Goal: Use online tool/utility: Utilize a website feature to perform a specific function

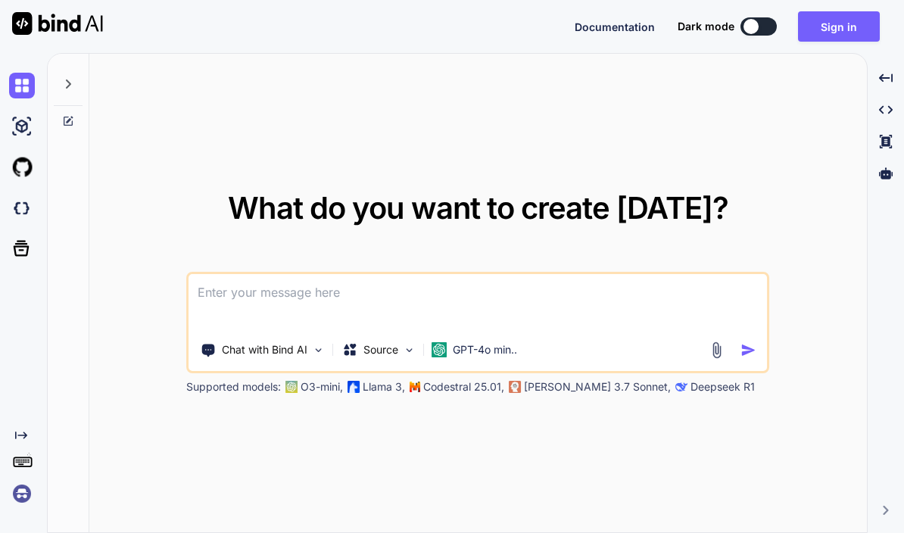
type textarea "x"
click at [223, 329] on textarea at bounding box center [478, 302] width 579 height 56
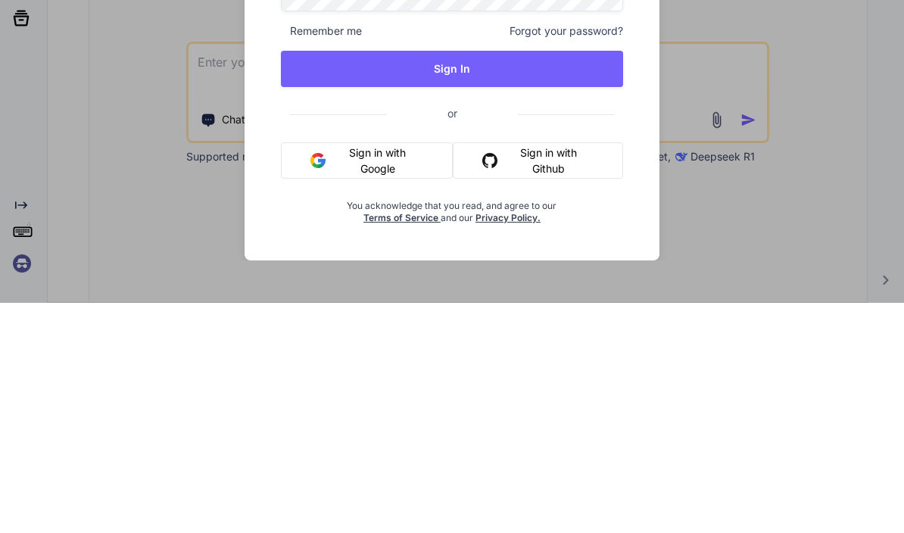
click at [82, 99] on div "Sign in New user? Sign up for free Remember me Forgot your password? Sign In or…" at bounding box center [452, 266] width 904 height 533
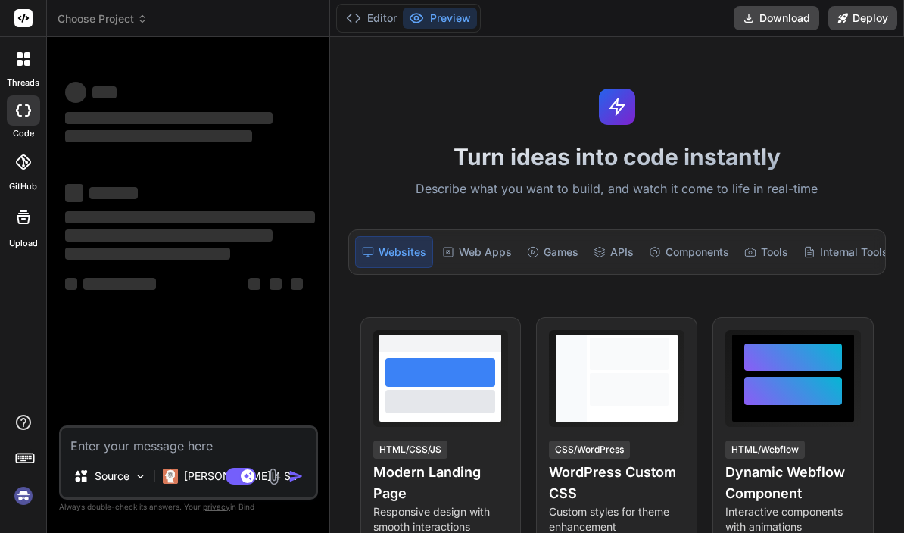
click at [105, 455] on textarea at bounding box center [188, 441] width 254 height 27
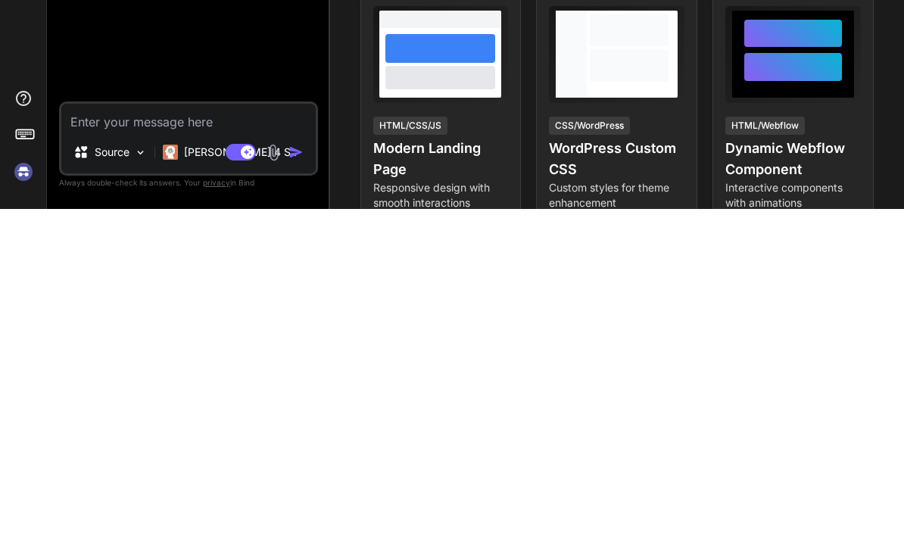
type textarea "x"
type textarea "Te"
type textarea "x"
type textarea "T"
type textarea "x"
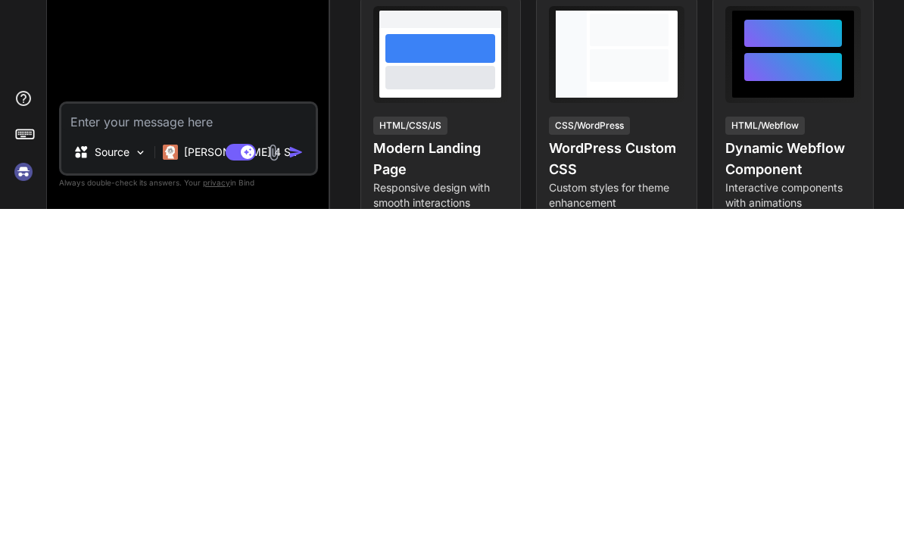
type textarea "x"
type textarea "Co"
type textarea "x"
type textarea "Code"
type textarea "x"
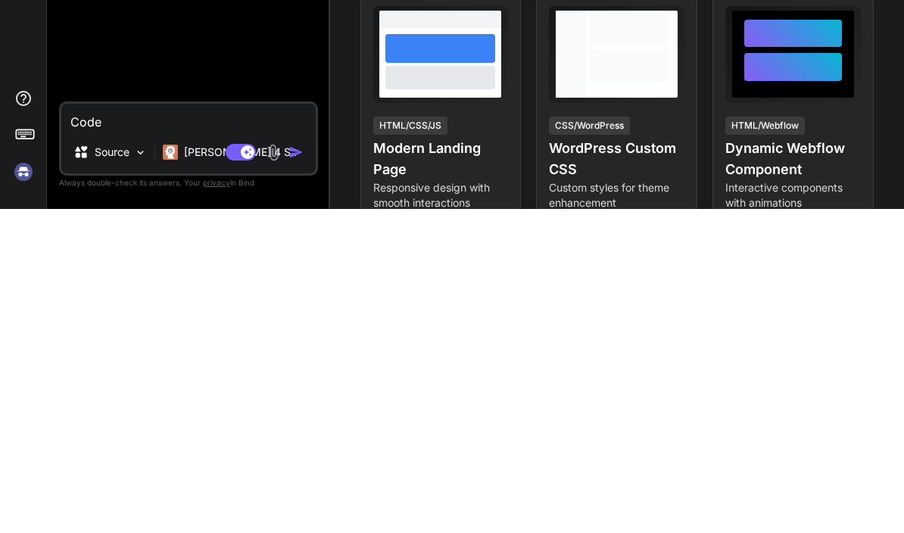
type textarea "Code"
type textarea "x"
type textarea "Code a"
type textarea "x"
type textarea "Code a"
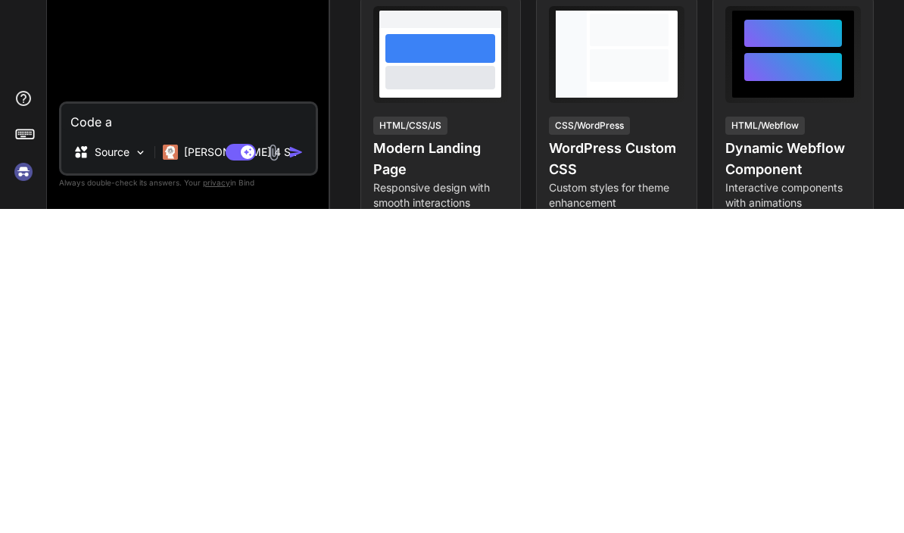
type textarea "x"
type textarea "Code a w"
type textarea "x"
type textarea "Code a wor"
type textarea "x"
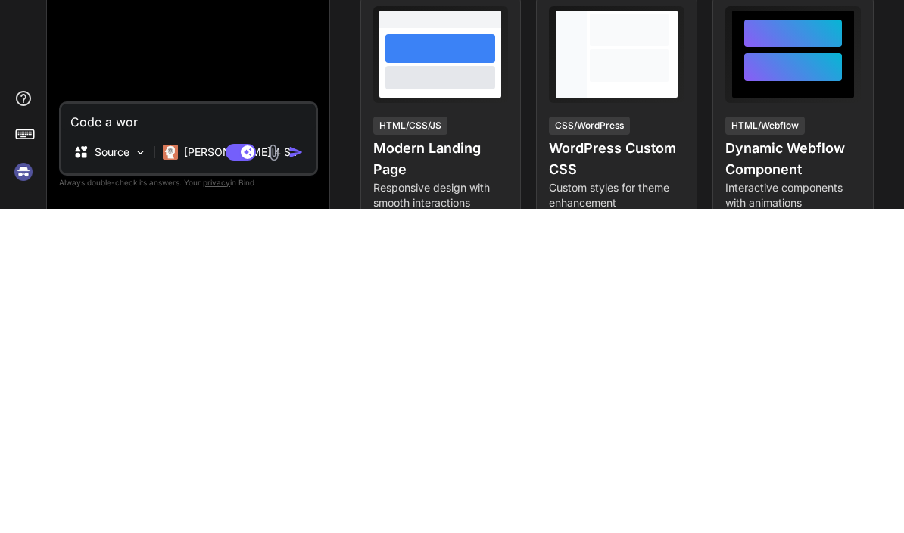
type textarea "Code a word"
type textarea "x"
type textarea "Code a wordp"
type textarea "x"
type textarea "Code a wordpr"
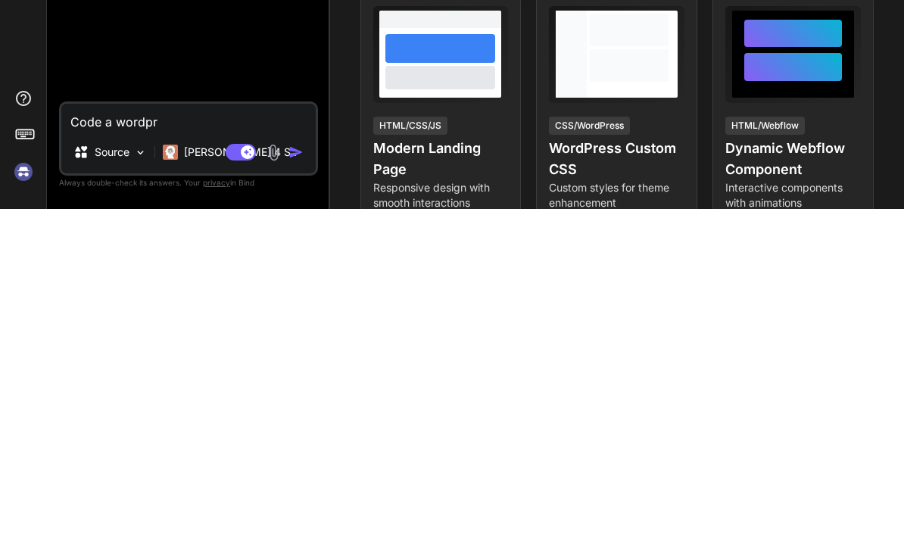
type textarea "x"
type textarea "Code a wordpre"
type textarea "x"
type textarea "Code a wordpres"
type textarea "x"
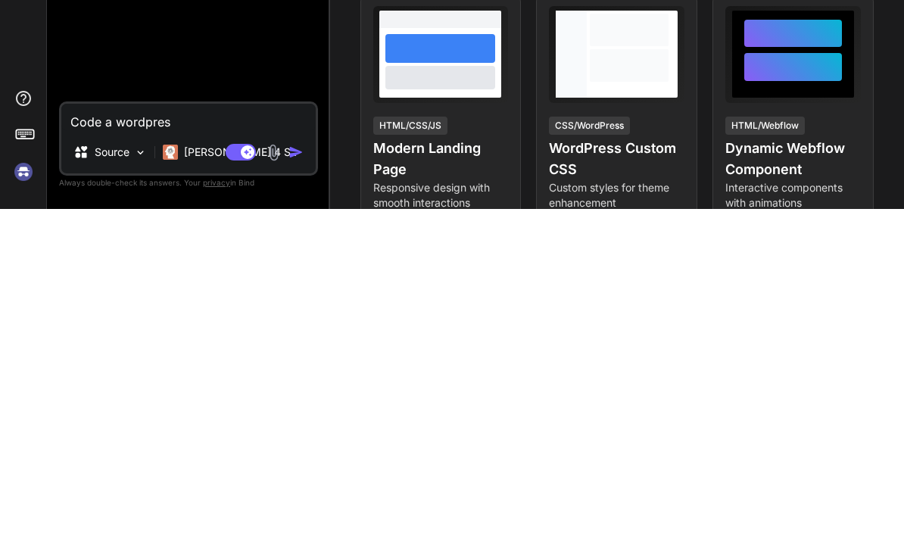
type textarea "Code a wordpress"
type textarea "x"
type textarea "Code a wordpress"
type textarea "x"
type textarea "Code a wordpress l"
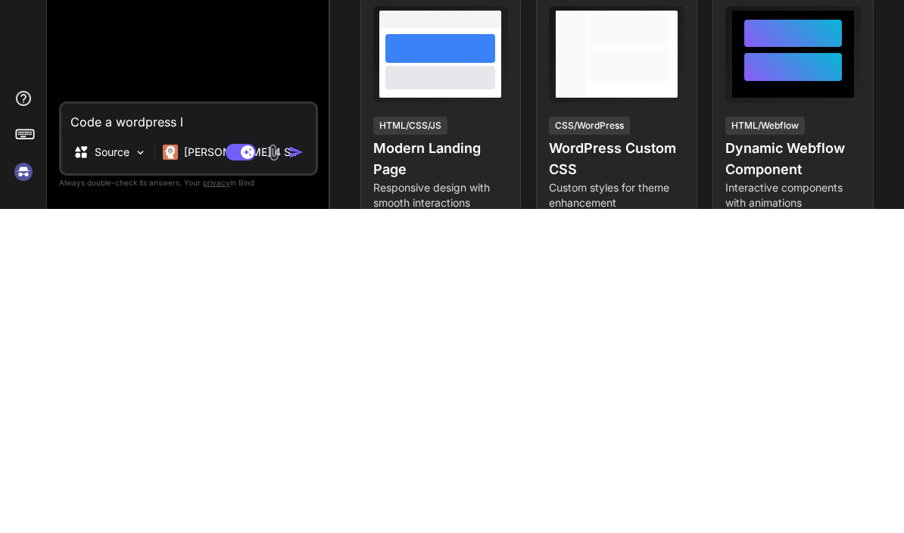
type textarea "x"
type textarea "Code a wordpress la"
type textarea "x"
type textarea "Code a wordpress lan"
type textarea "x"
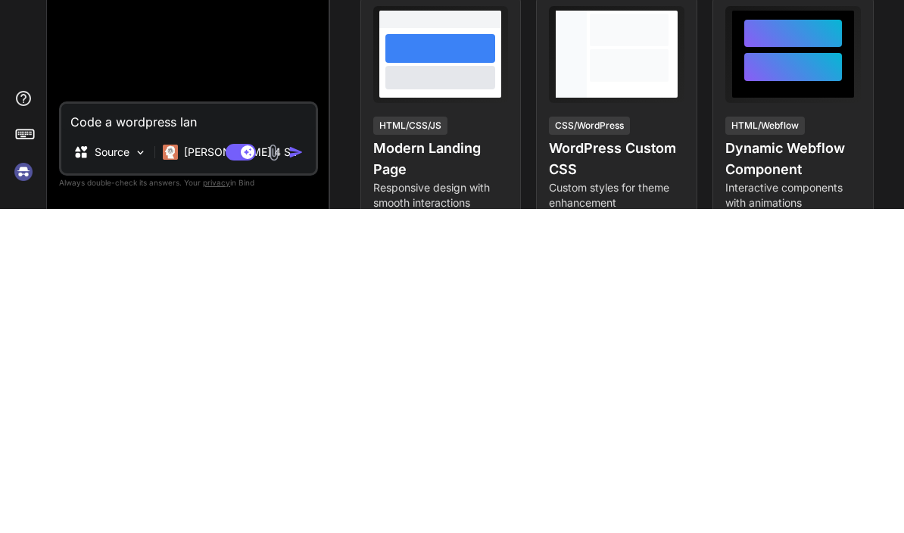
type textarea "Code a wordpress land"
type textarea "x"
type textarea "Code a wordpress landi"
type textarea "x"
type textarea "Code a wordpress landin"
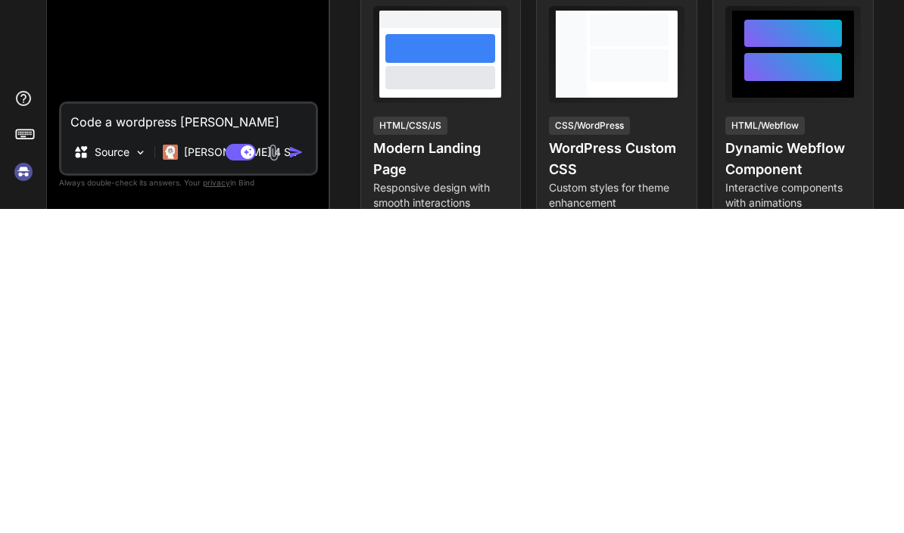
type textarea "x"
type textarea "Code a wordpress landing"
type textarea "x"
type textarea "Code a wordpress landing"
type textarea "x"
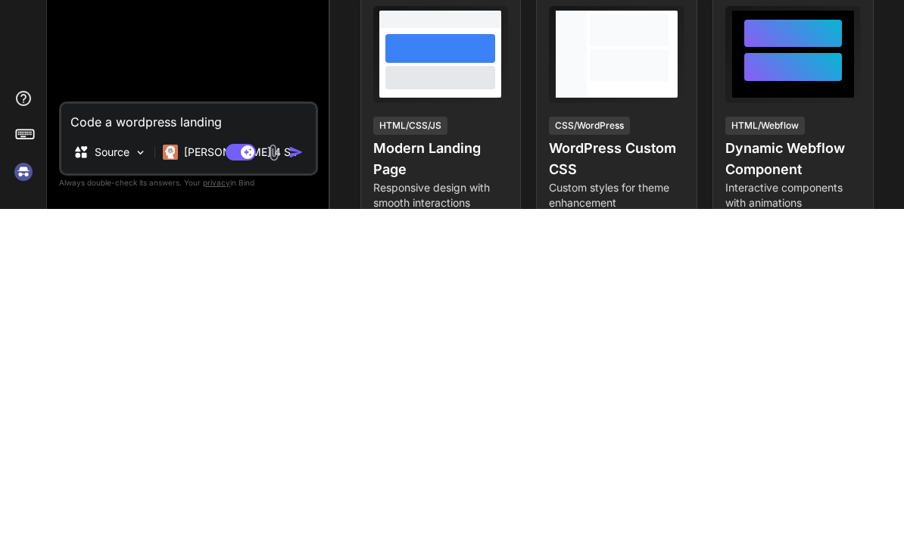
type textarea "Code a wordpress landing p"
type textarea "x"
type textarea "Code a wordpress landing pag"
type textarea "x"
type textarea "Code a wordpress landing page"
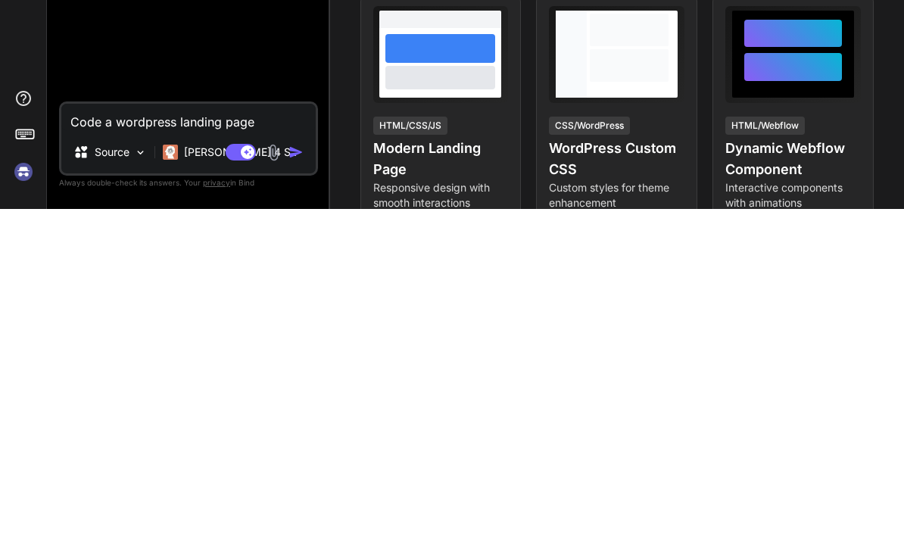
type textarea "x"
type textarea "Code a wordpress landing Page"
type textarea "x"
type textarea "Code a wordpress landing Page f"
type textarea "x"
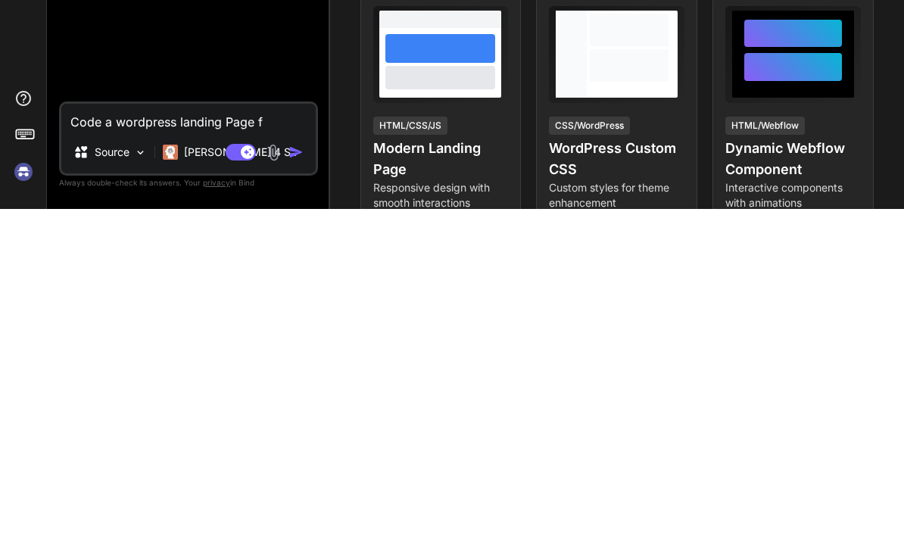
type textarea "Code a wordpress landing Page fo"
type textarea "x"
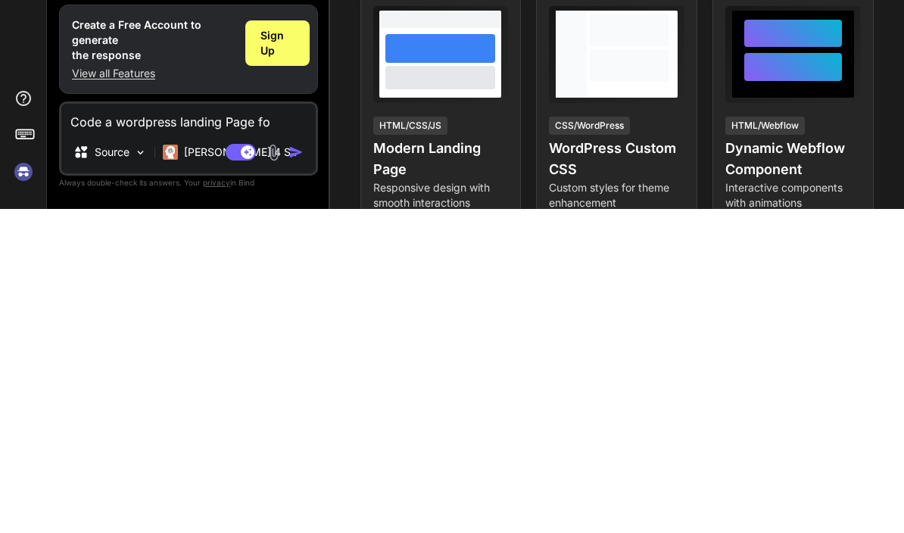
type textarea "Code a wordpress landing Page for"
type textarea "x"
type textarea "Code a wordpress landing Page for"
type textarea "x"
type textarea "Code a wordpress landing Page for o"
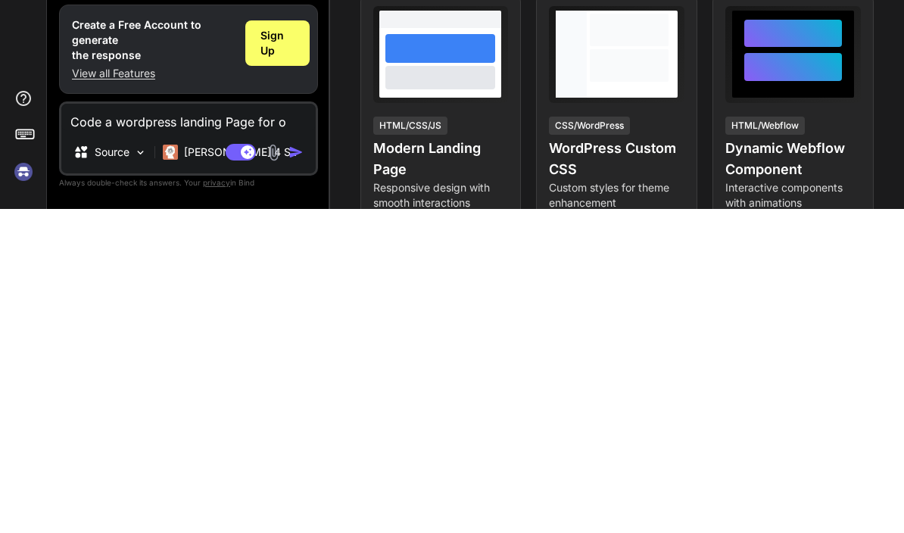
type textarea "x"
type textarea "Code a wordpress landing Page for ou"
type textarea "x"
type textarea "Code a wordpress landing Page for out"
type textarea "x"
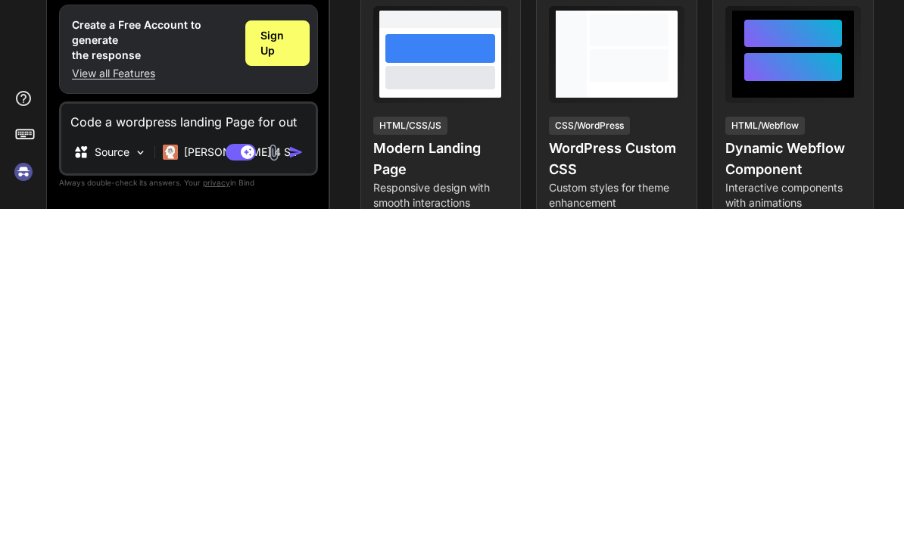
type textarea "Code a wordpress landing Page for outd"
type textarea "x"
type textarea "Code a wordpress landing Page for Outdoor"
type textarea "x"
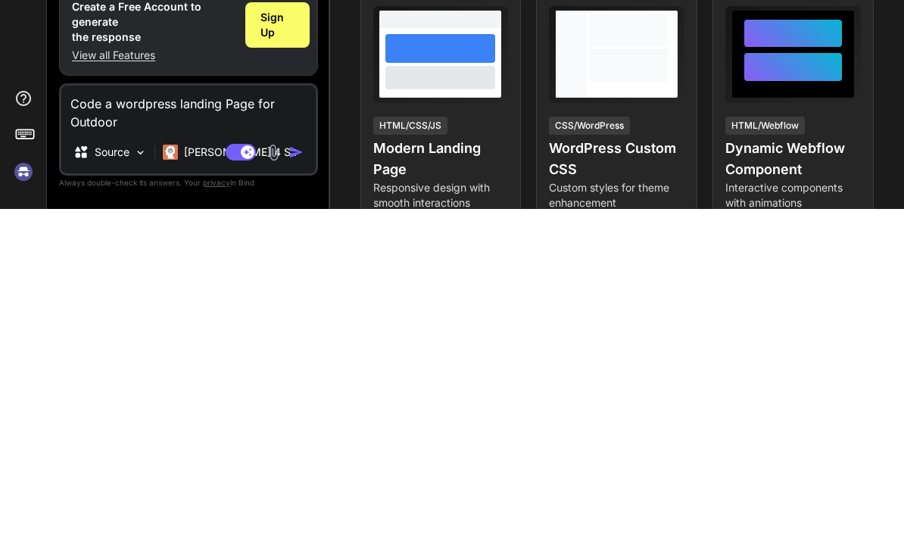
type textarea "Code a wordpress landing Page for Outdoor f"
type textarea "x"
type textarea "Code a wordpress landing Page for Outdoor fi"
type textarea "x"
type textarea "Code a wordpress landing Page for Outdoor Fitness"
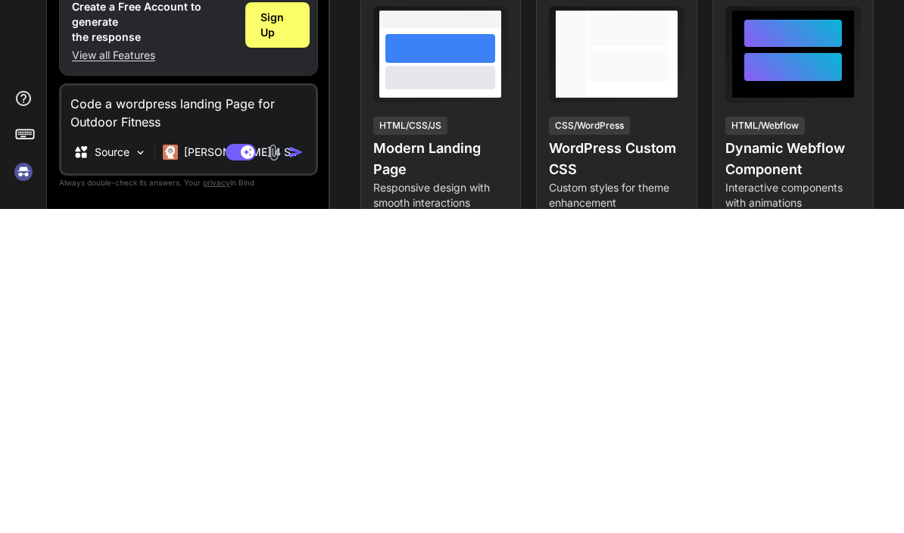
type textarea "x"
type textarea "Code a wordpress landing Page for Outdoor Fitness e"
type textarea "x"
type textarea "Code a wordpress landing Page for Outdoor Fitness eq"
type textarea "x"
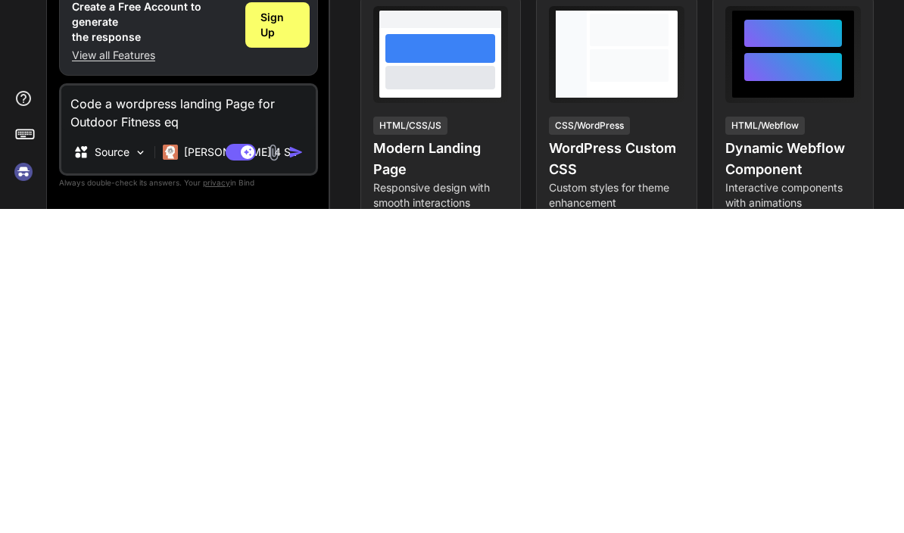
type textarea "Code a wordpress landing Page for Outdoor Fitness Equipment"
type textarea "x"
type textarea "Code a wordpress landing Page for Outdoor Fitness Equipment"
click at [130, 469] on p "Source" at bounding box center [112, 476] width 35 height 15
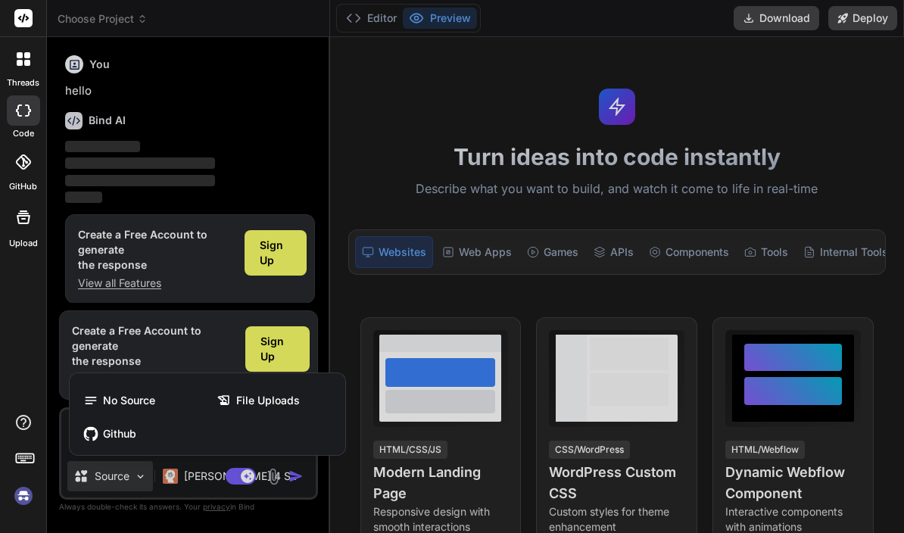
click at [435, 30] on div at bounding box center [452, 266] width 904 height 533
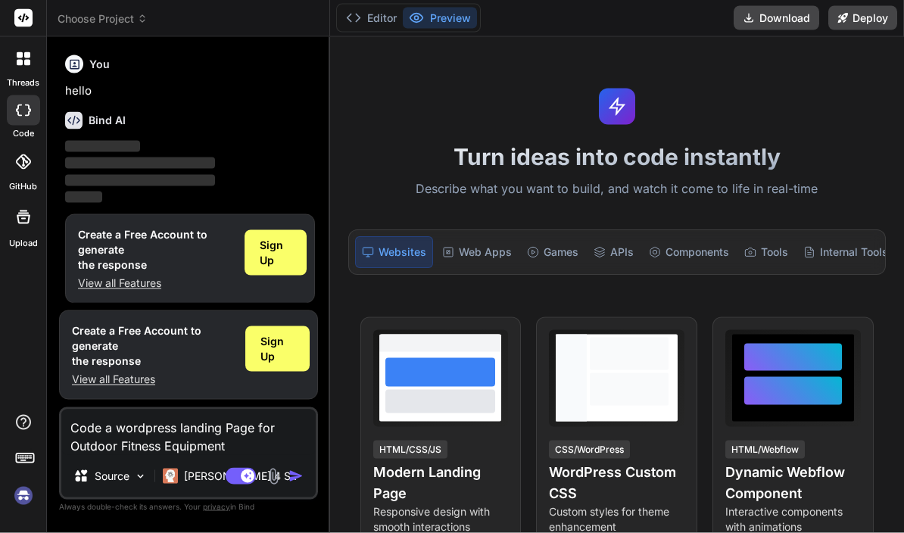
scroll to position [66, 0]
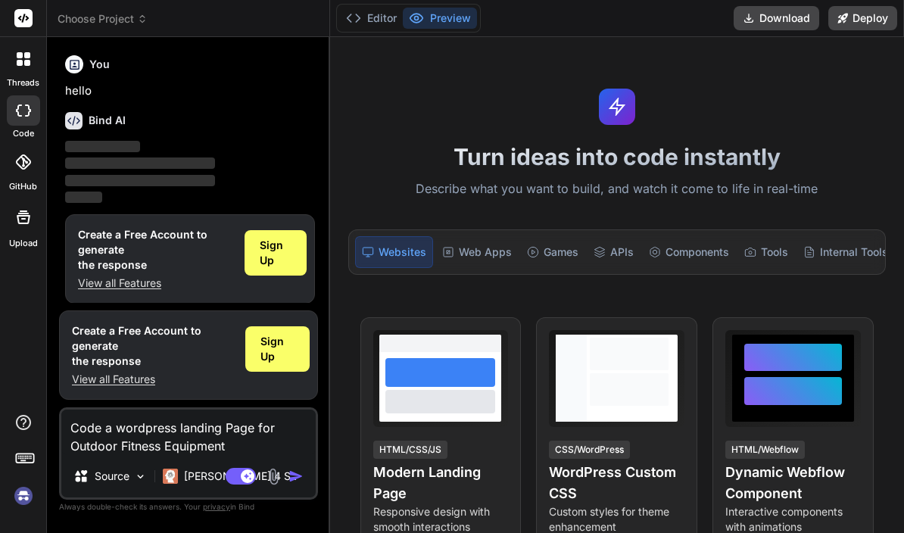
click at [292, 475] on img "button" at bounding box center [296, 476] width 15 height 15
click at [289, 472] on img "button" at bounding box center [296, 476] width 15 height 15
click at [227, 447] on textarea "Code a wordpress landing Page for Outdoor Fitness Equipment" at bounding box center [188, 432] width 254 height 45
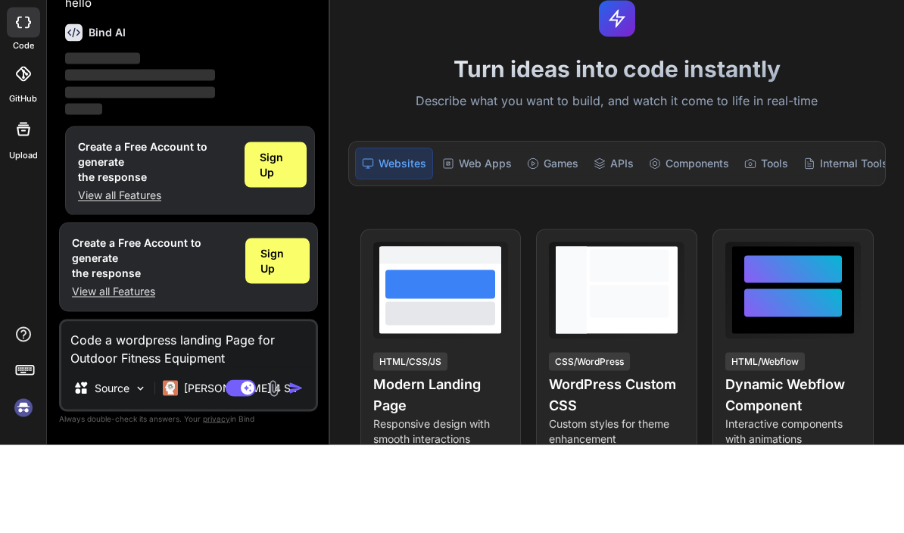
click at [266, 238] on span "Sign Up" at bounding box center [275, 253] width 31 height 30
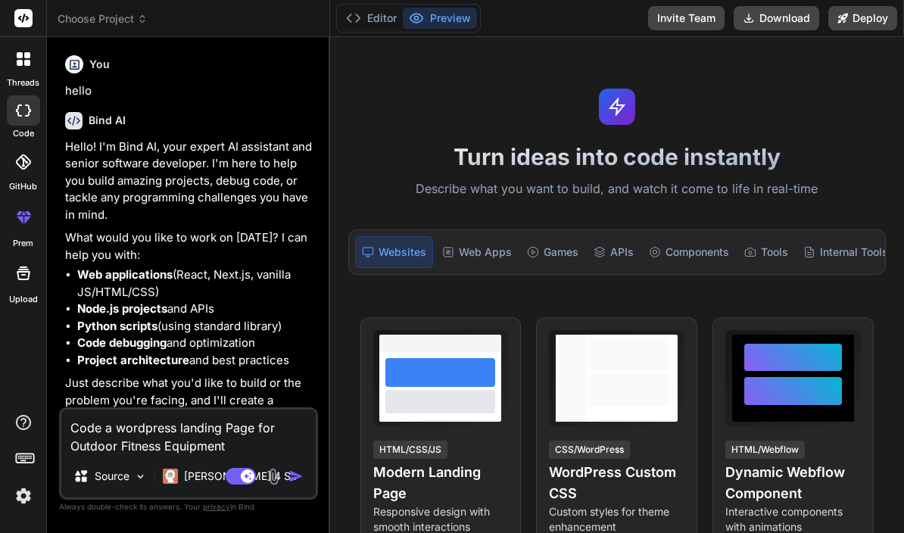
click at [238, 446] on textarea "Code a wordpress landing Page for Outdoor Fitness Equipment" at bounding box center [188, 432] width 254 height 45
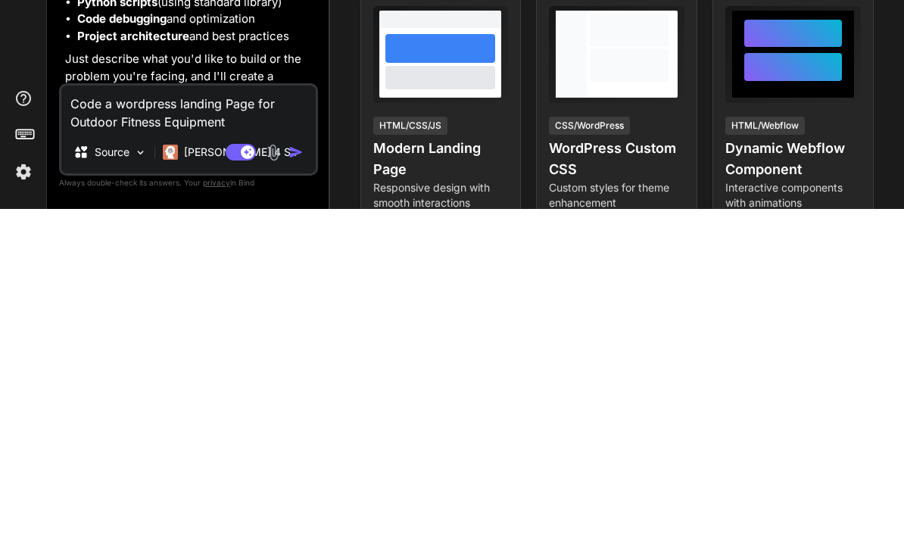
click at [298, 469] on img "button" at bounding box center [296, 476] width 15 height 15
type textarea "x"
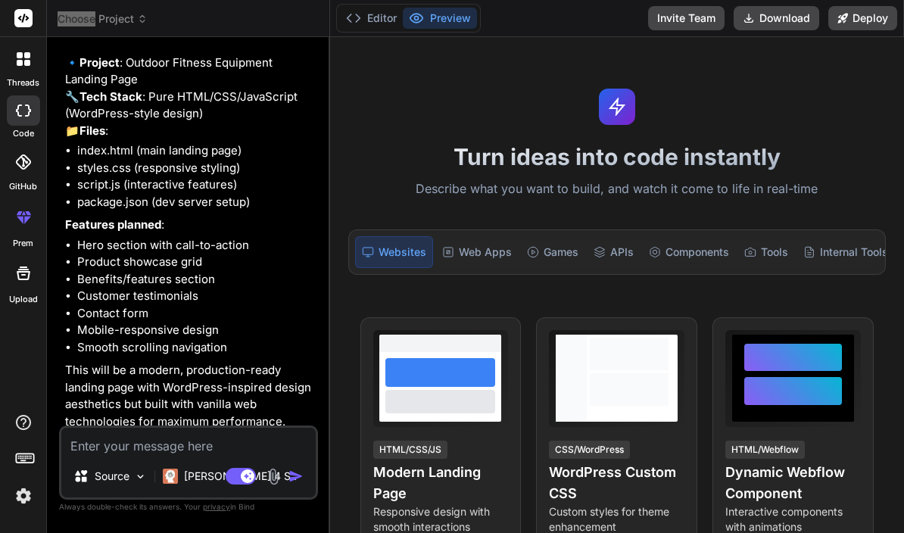
scroll to position [480, 0]
click at [105, 438] on textarea at bounding box center [188, 441] width 254 height 27
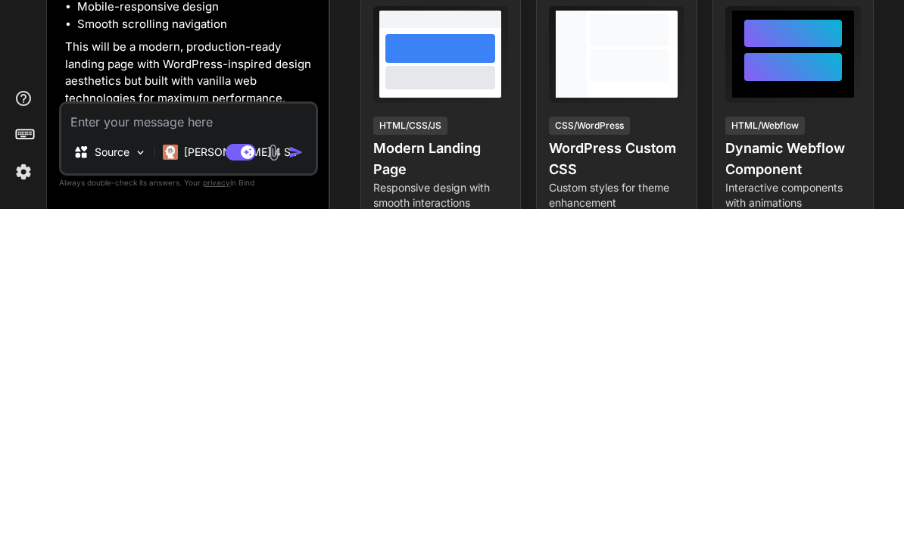
type textarea "x"
type textarea "Ye"
type textarea "x"
type textarea "Yes"
type textarea "x"
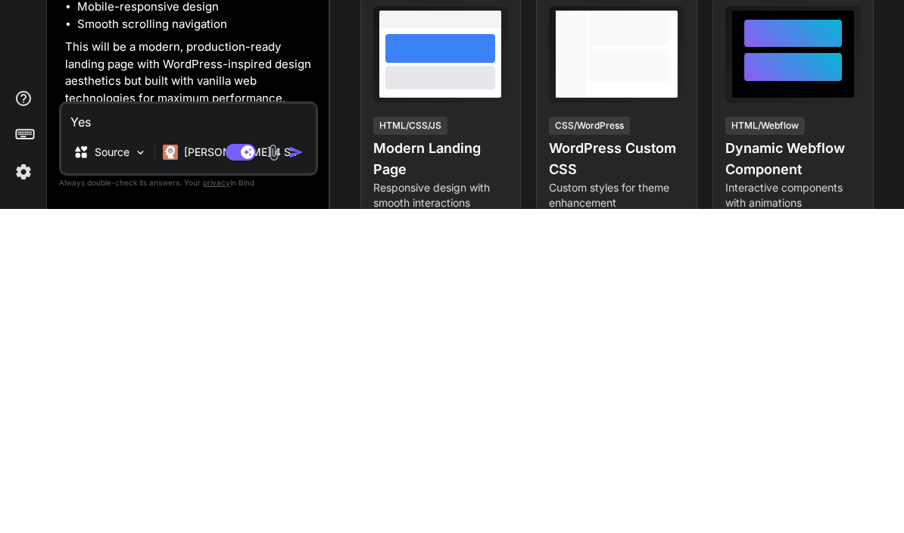
type textarea "Yes"
click at [294, 469] on img "button" at bounding box center [296, 476] width 15 height 15
type textarea "x"
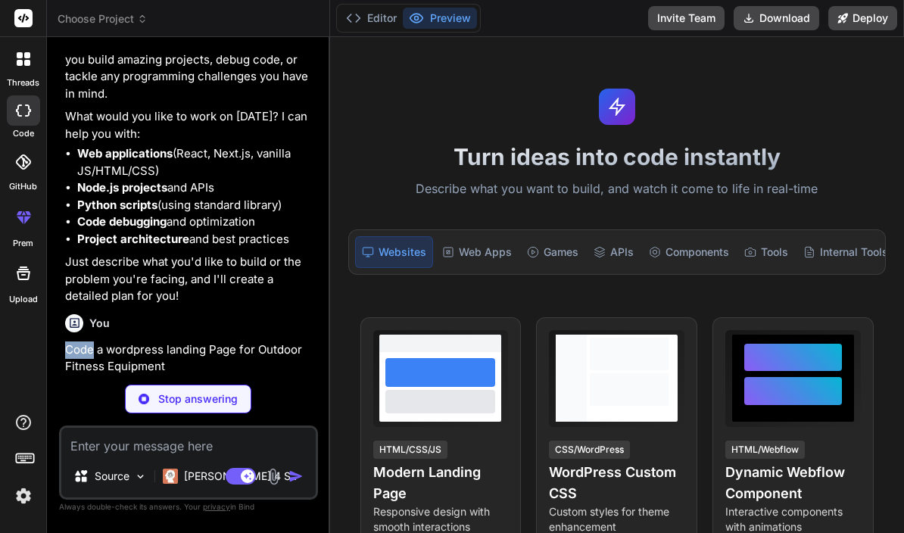
scroll to position [121, 0]
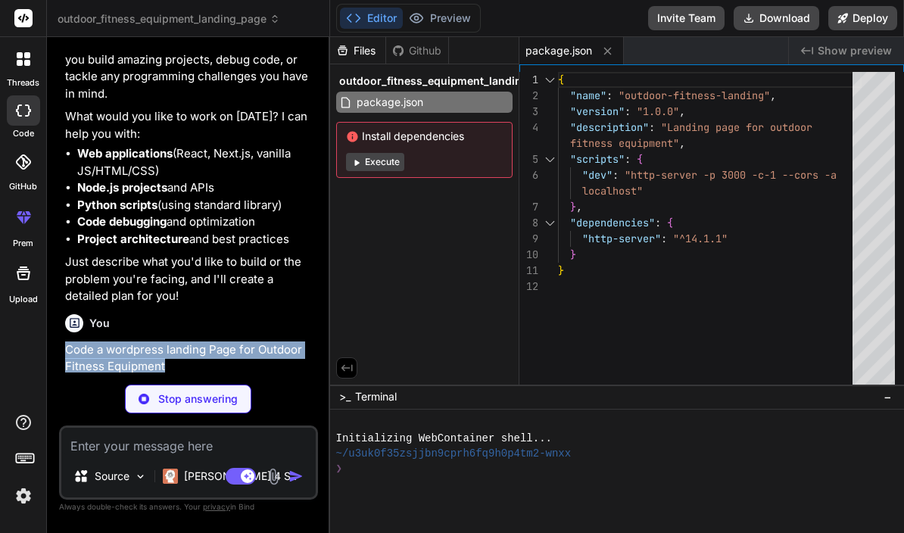
copy p "Code a wordpress landing Page for Outdoor Fitness Equipment"
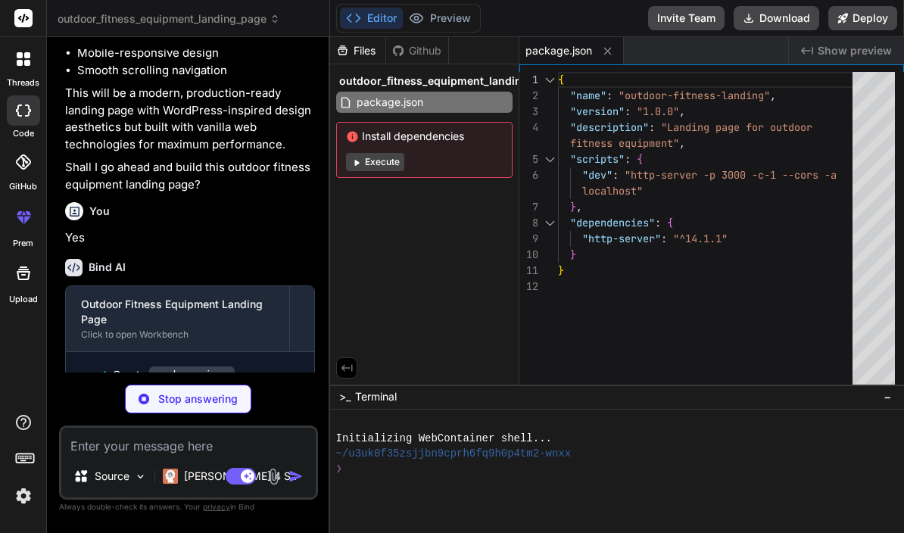
scroll to position [757, 0]
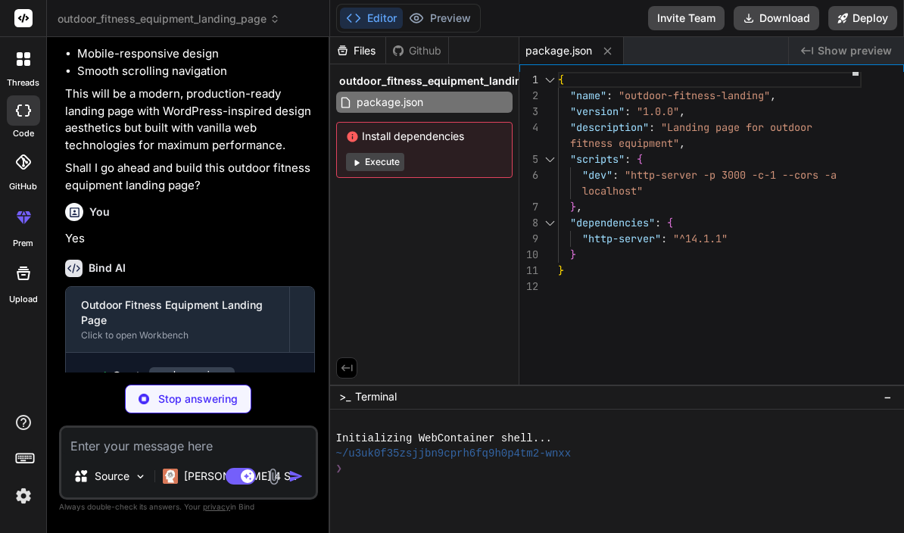
type textarea "x"
type textarea "</body> </html>"
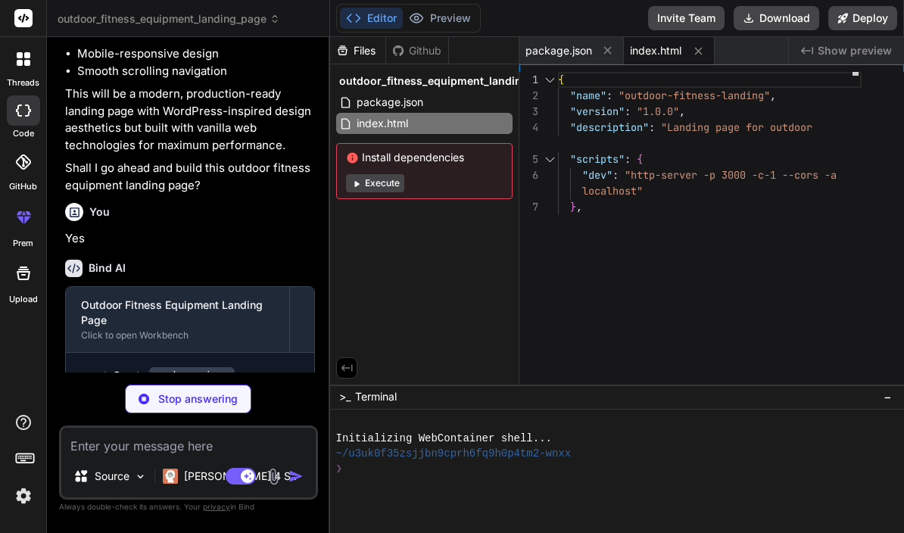
type textarea "x"
type textarea "scroll-behavior: smooth; }"
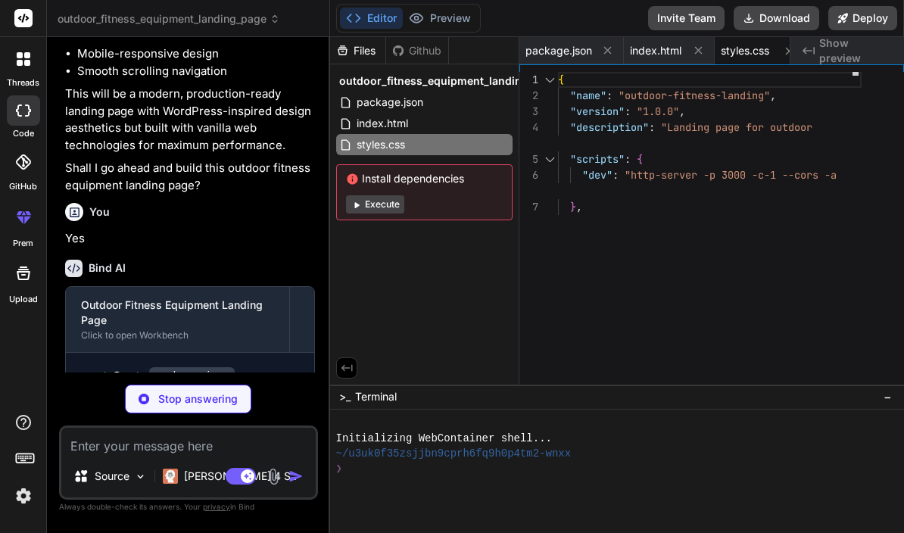
type textarea "x"
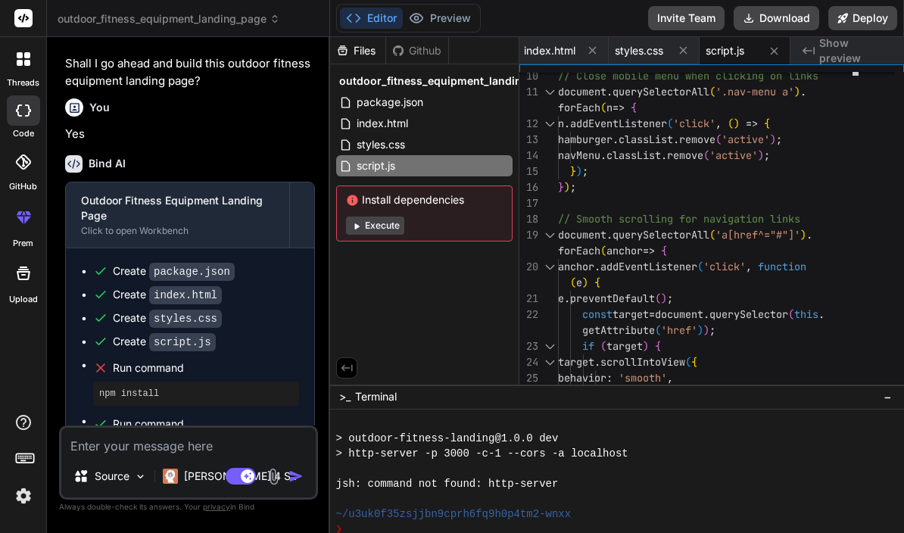
scroll to position [66, 0]
click at [372, 217] on button "Execute" at bounding box center [375, 226] width 58 height 18
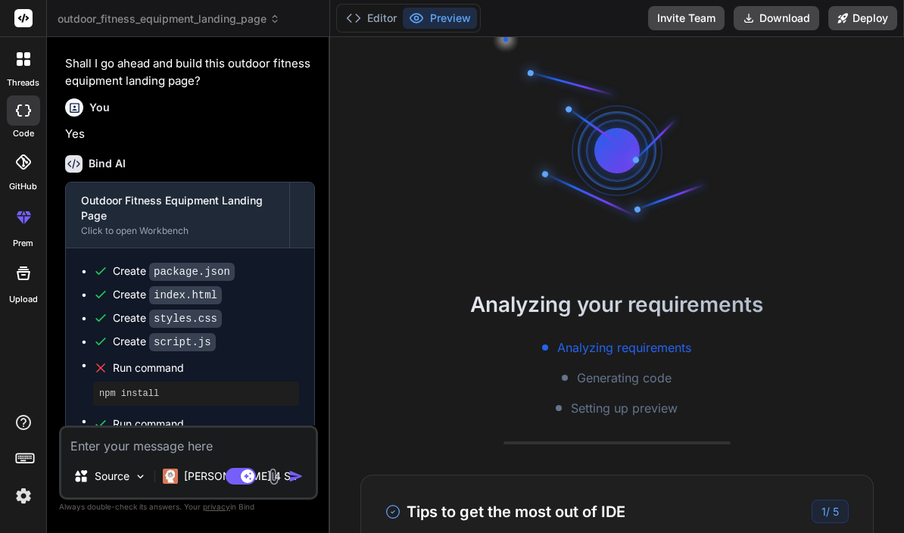
scroll to position [0, 0]
type textarea "x"
type textarea "url; });"
type textarea "x"
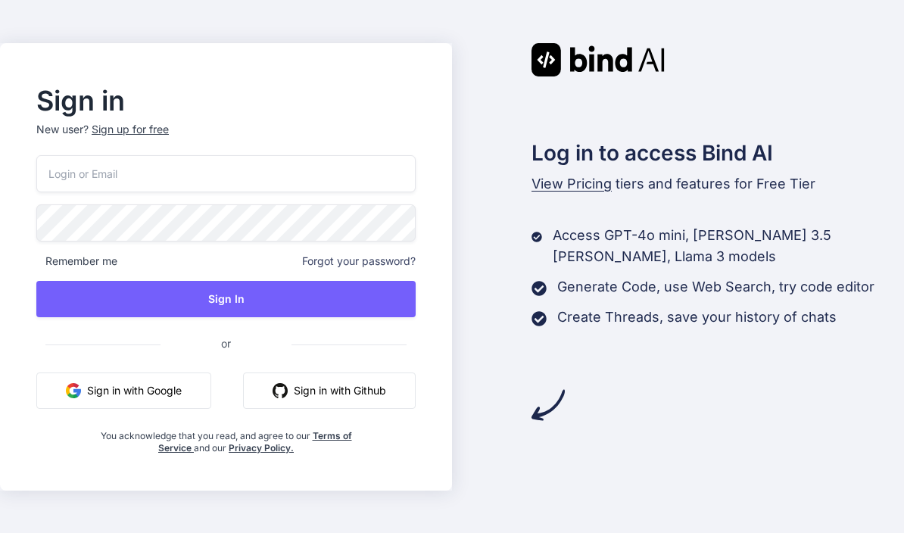
click at [120, 409] on button "Sign in with Google" at bounding box center [123, 391] width 175 height 36
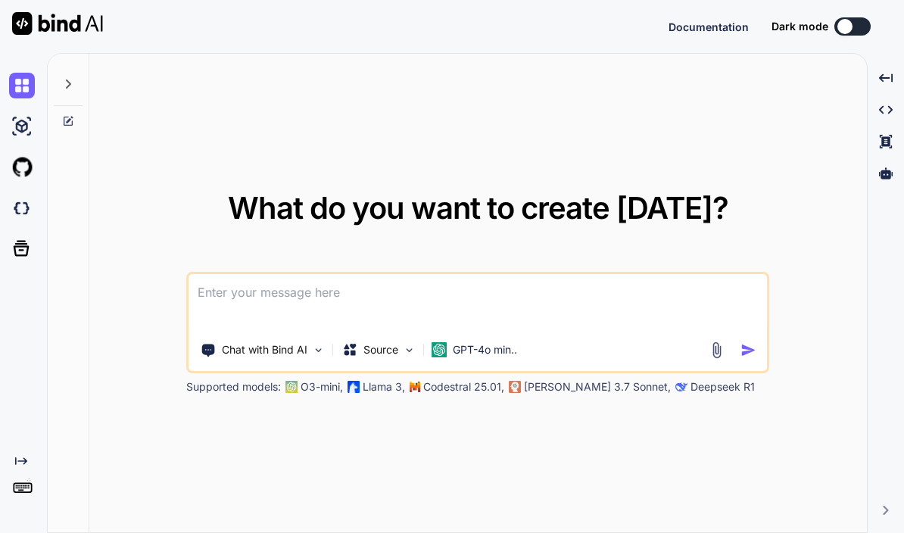
type textarea "x"
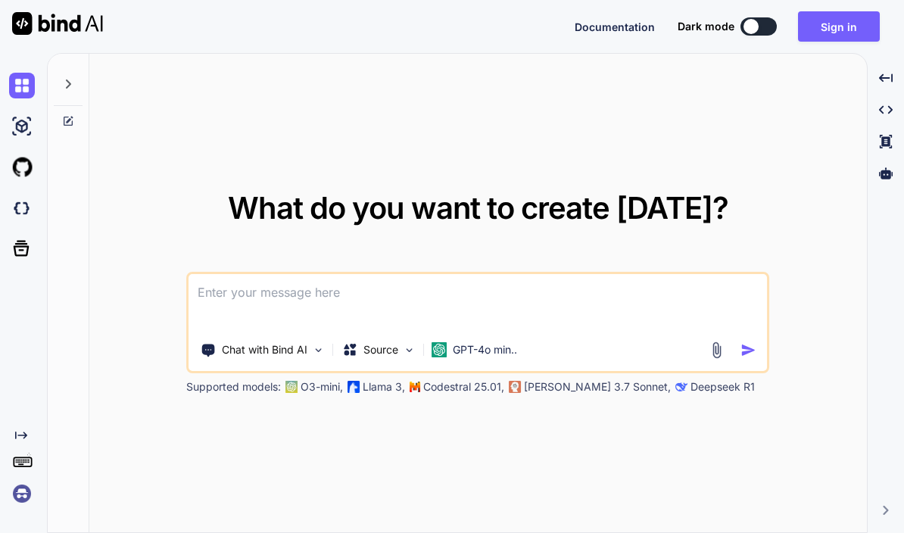
click at [851, 35] on button "Sign in" at bounding box center [839, 26] width 82 height 30
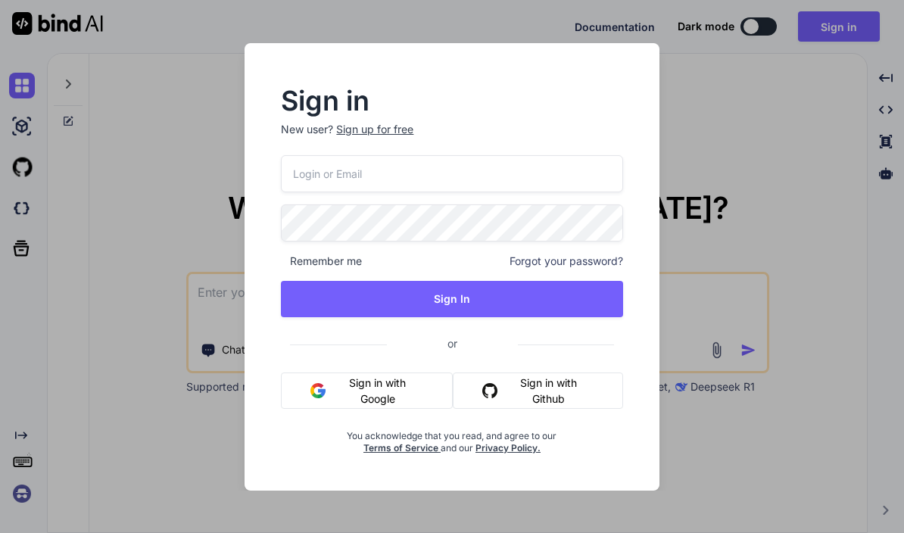
click at [348, 389] on button "Sign in with Google" at bounding box center [367, 391] width 172 height 36
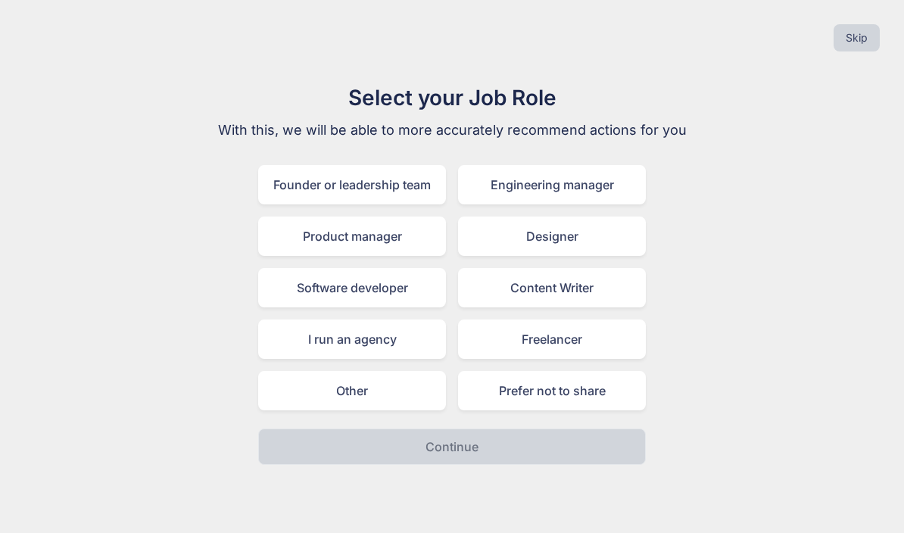
click at [311, 248] on div "Product manager" at bounding box center [352, 236] width 188 height 39
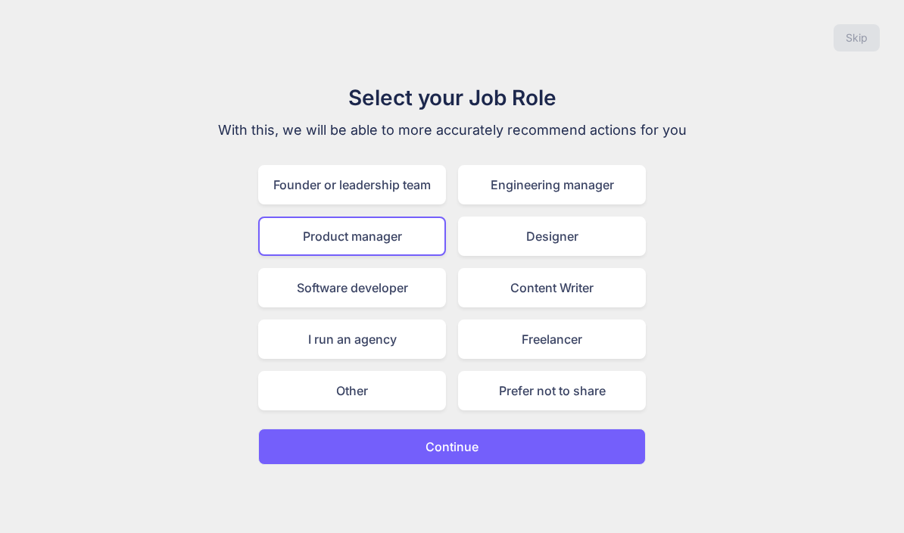
click at [306, 453] on button "Continue" at bounding box center [452, 447] width 388 height 36
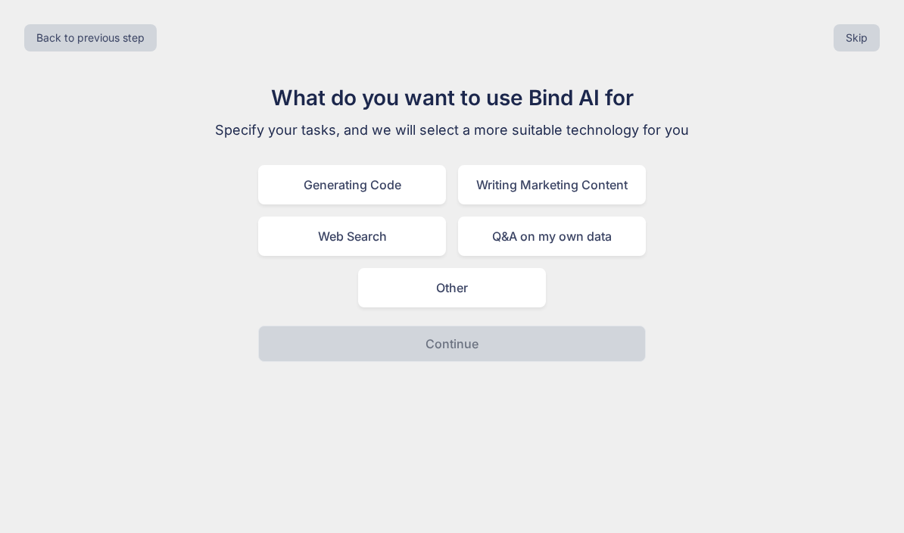
click at [291, 194] on div "Generating Code" at bounding box center [352, 184] width 188 height 39
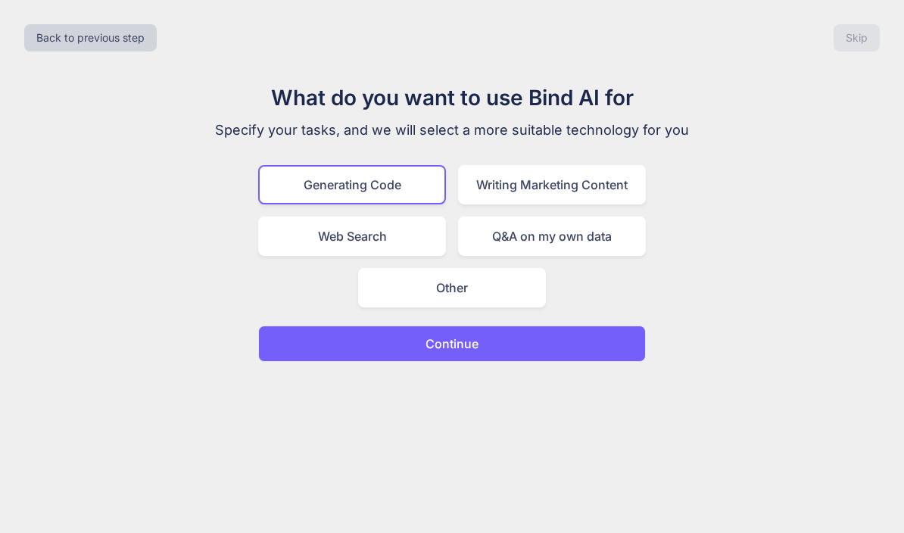
click at [505, 185] on div "Writing Marketing Content" at bounding box center [552, 184] width 188 height 39
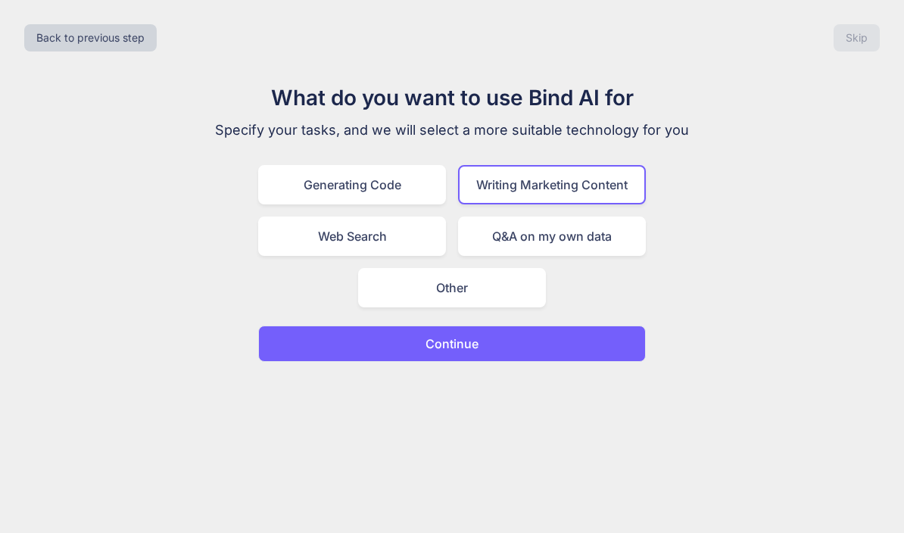
click at [298, 187] on div "Generating Code" at bounding box center [352, 184] width 188 height 39
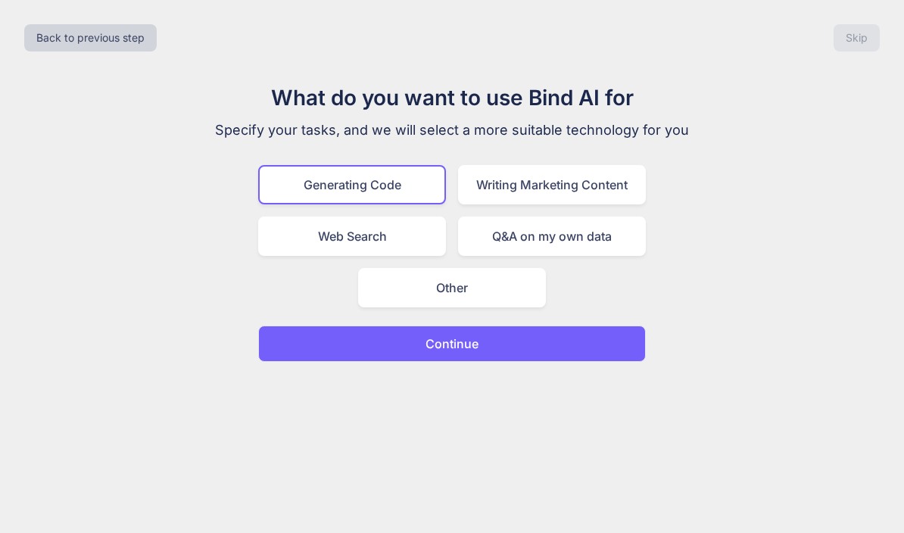
click at [370, 348] on button "Continue" at bounding box center [452, 344] width 388 height 36
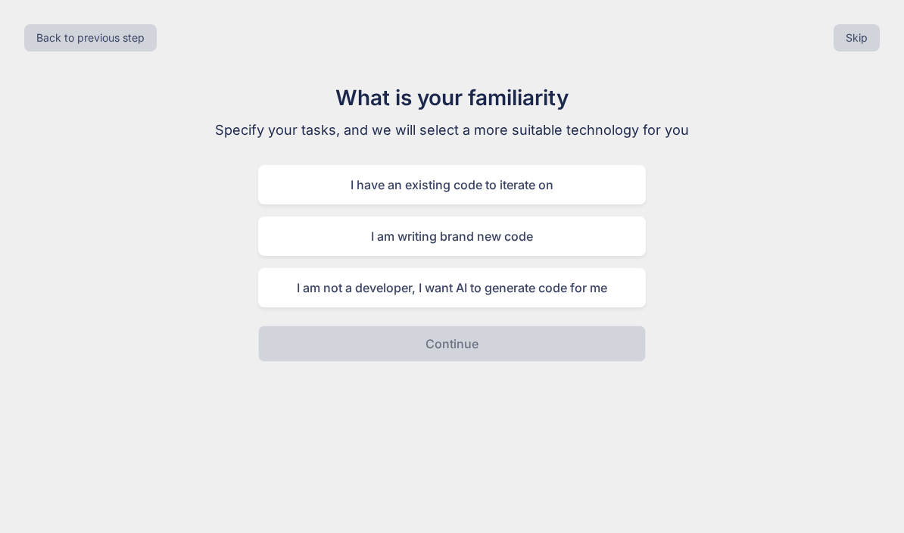
click at [357, 245] on div "I am writing brand new code" at bounding box center [452, 236] width 388 height 39
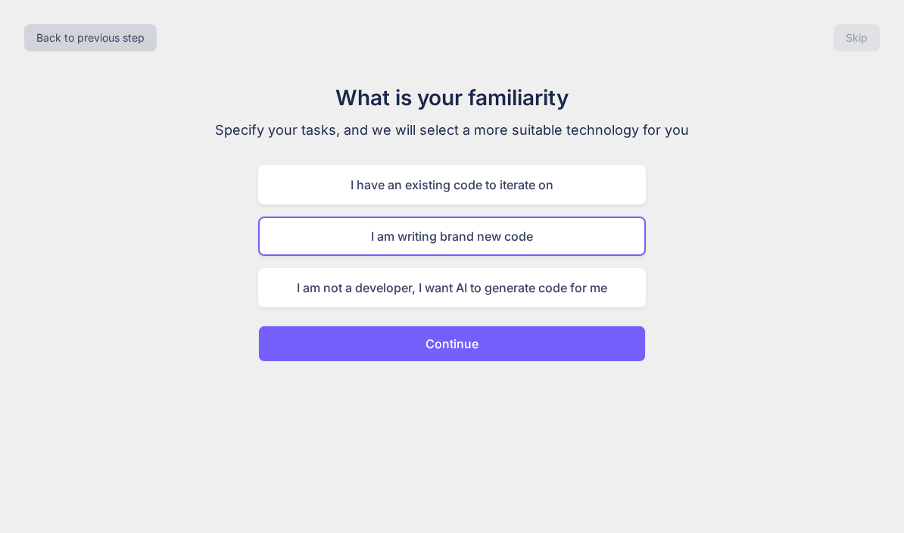
click at [392, 347] on button "Continue" at bounding box center [452, 344] width 388 height 36
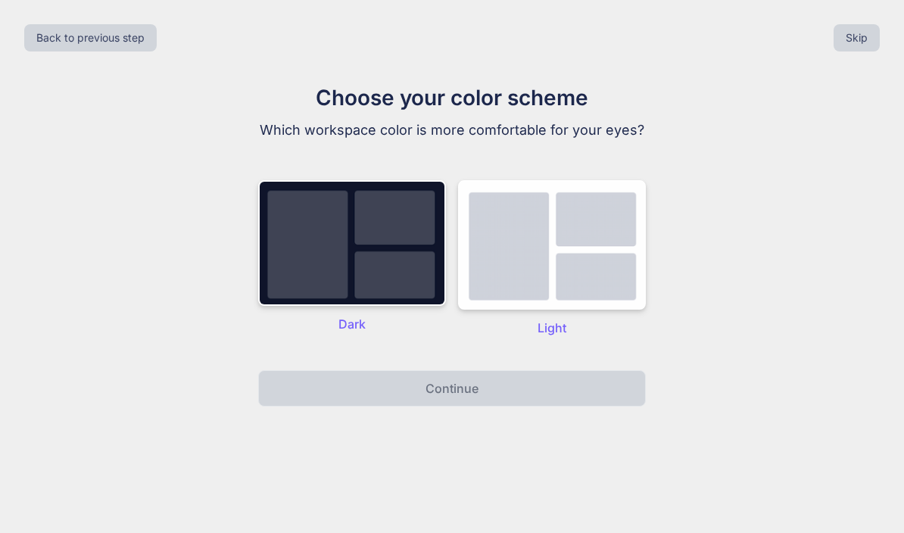
click at [545, 265] on img at bounding box center [552, 245] width 188 height 130
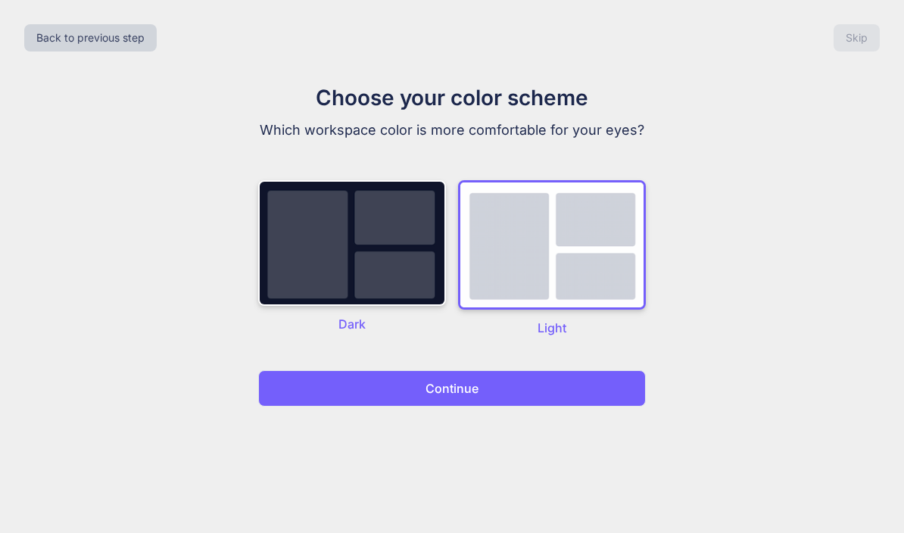
click at [405, 392] on button "Continue" at bounding box center [452, 388] width 388 height 36
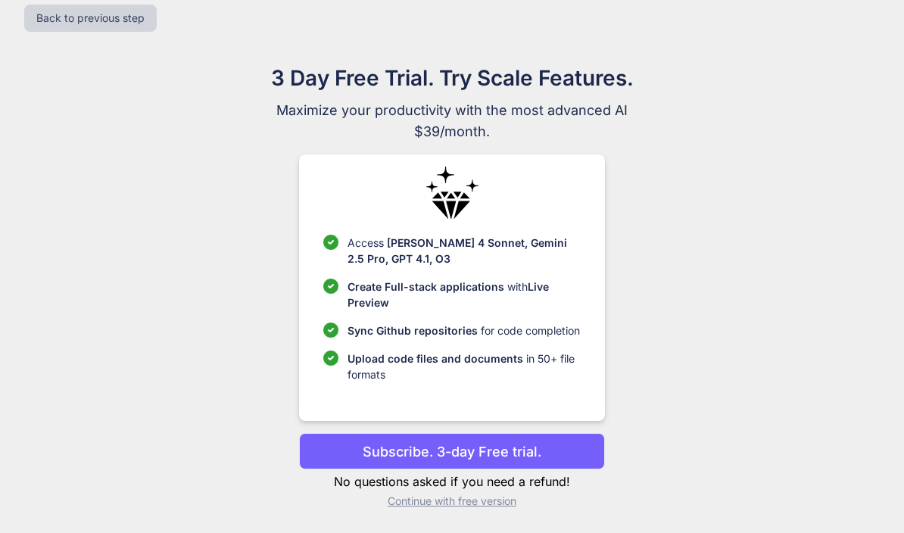
scroll to position [66, 0]
click at [357, 442] on button "Subscribe. 3-day Free trial." at bounding box center [451, 451] width 305 height 36
click at [378, 442] on p "Subscribe. 3-day Free trial." at bounding box center [452, 452] width 179 height 20
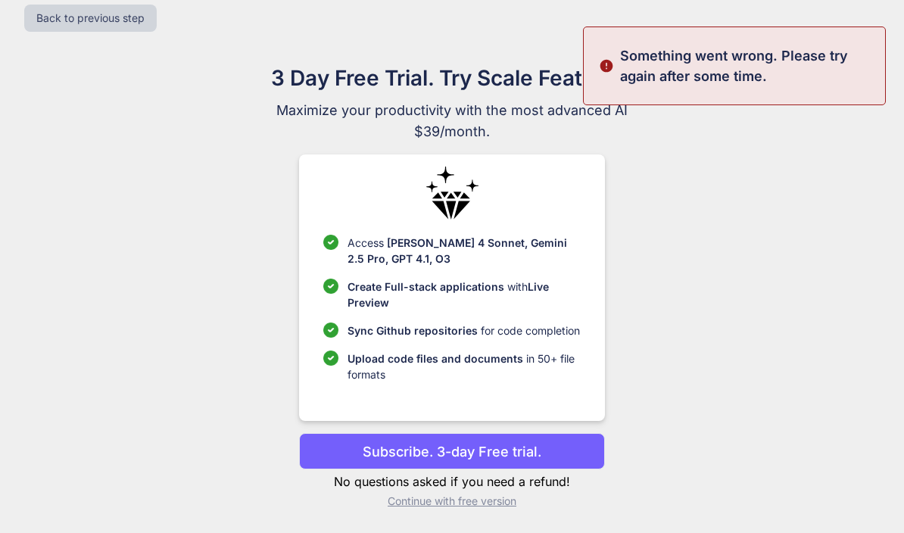
click at [425, 494] on p "Continue with free version" at bounding box center [451, 501] width 305 height 15
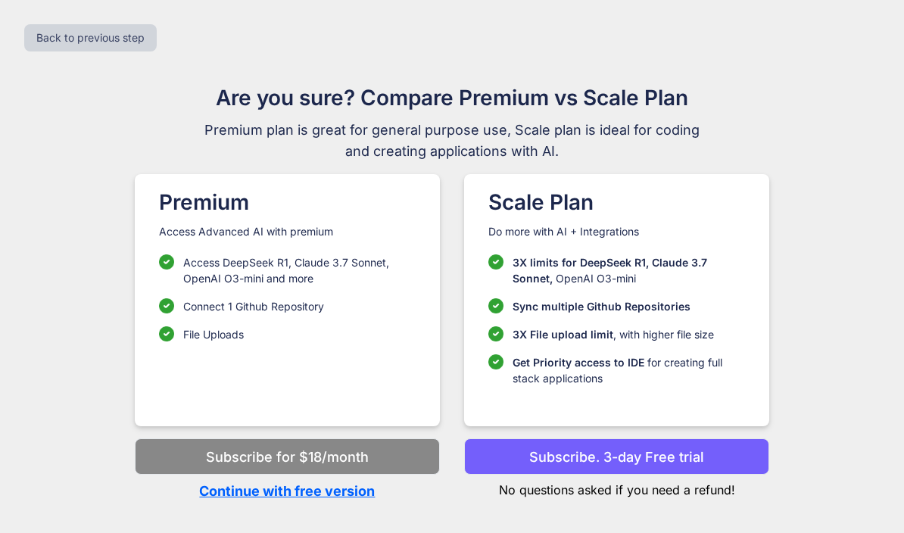
click at [234, 481] on p "Continue with free version" at bounding box center [287, 491] width 305 height 20
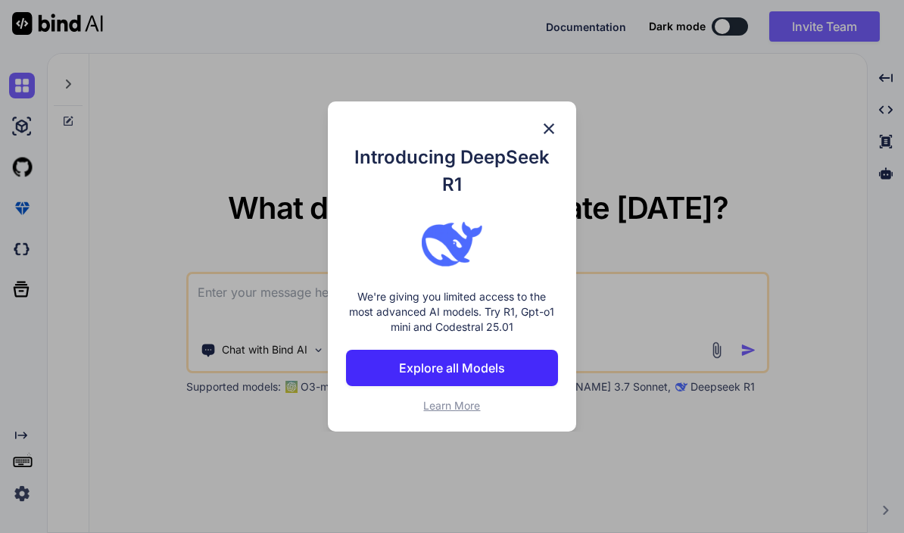
click at [382, 445] on div "Introducing DeepSeek R1 We're giving you limited access to the most advanced AI…" at bounding box center [452, 266] width 904 height 533
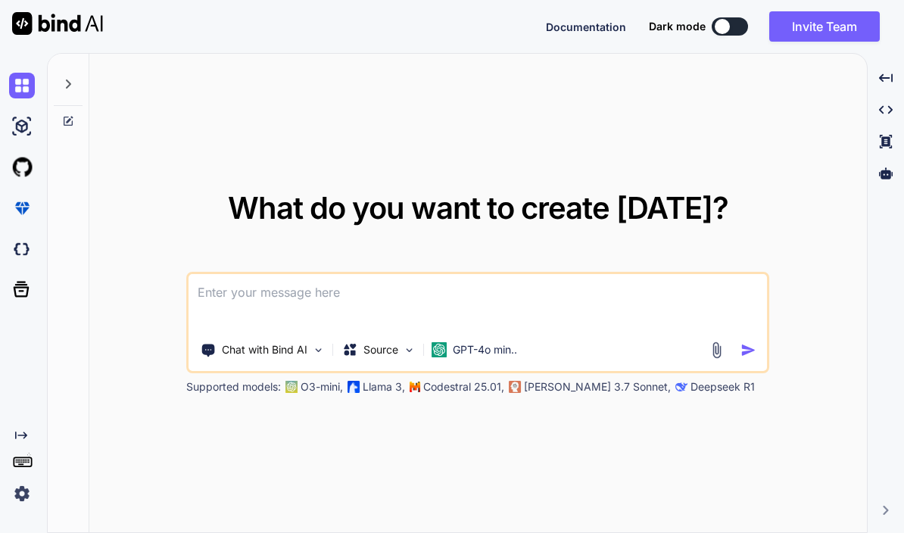
click at [245, 330] on textarea at bounding box center [478, 302] width 579 height 56
click at [234, 274] on textarea at bounding box center [478, 302] width 579 height 56
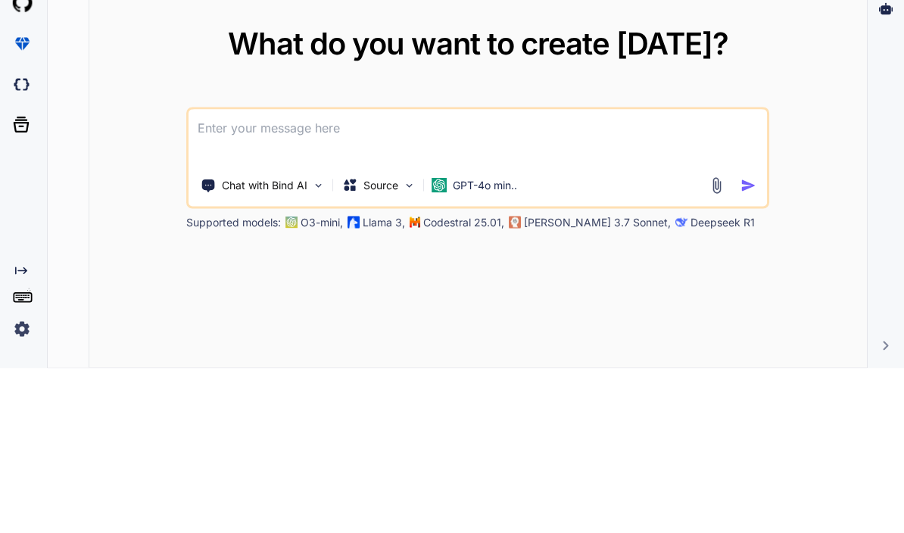
paste textarea "Code a wordpress landing Page for Outdoor Fitness Equipment"
type textarea "Code a wordpress landing Page for Outdoor Fitness Equipment"
click at [476, 342] on p "GPT-4o min.." at bounding box center [485, 349] width 64 height 15
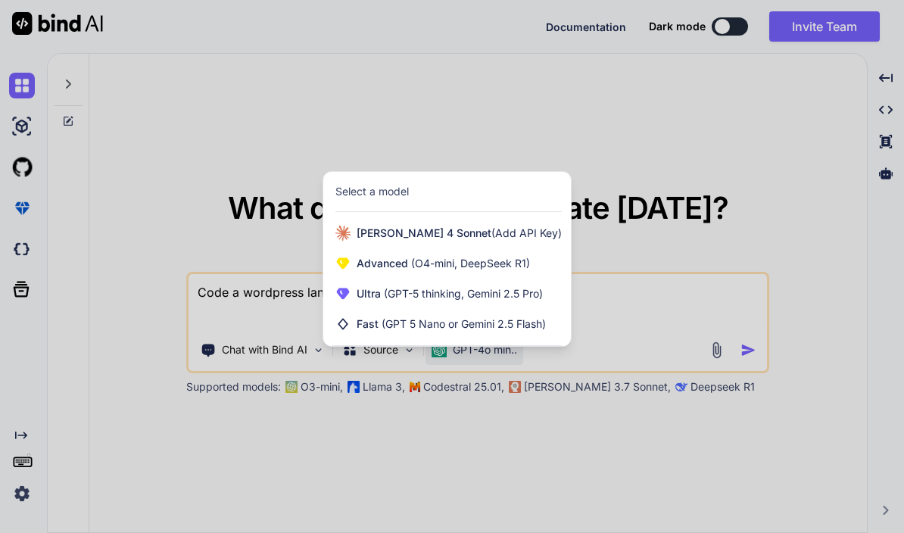
click at [86, 279] on div at bounding box center [452, 266] width 904 height 533
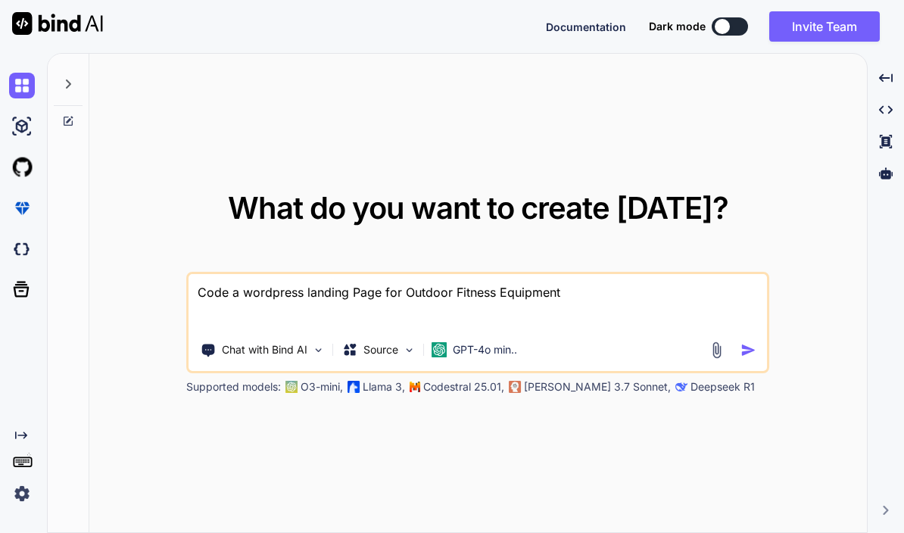
click at [483, 342] on p "GPT-4o min.." at bounding box center [485, 349] width 64 height 15
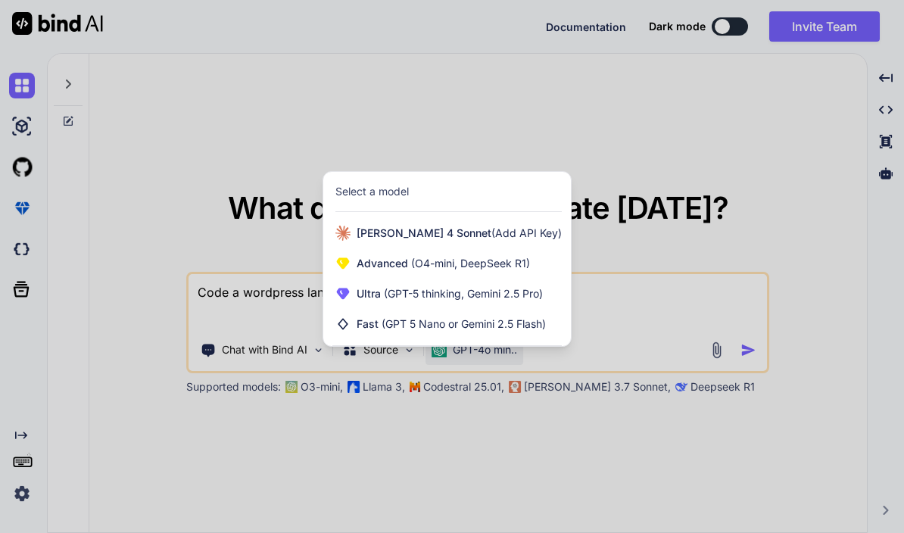
click at [380, 279] on div "Ultra (GPT-5 thinking, Gemini 2.5 Pro)" at bounding box center [447, 294] width 248 height 30
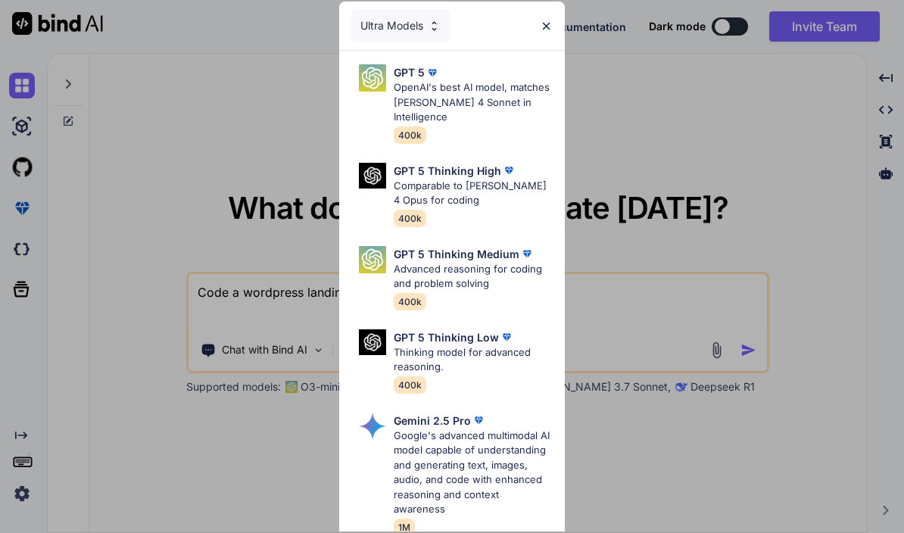
click at [423, 92] on p "OpenAI's best AI model, matches Claude 4 Sonnet in Intelligence" at bounding box center [474, 102] width 160 height 45
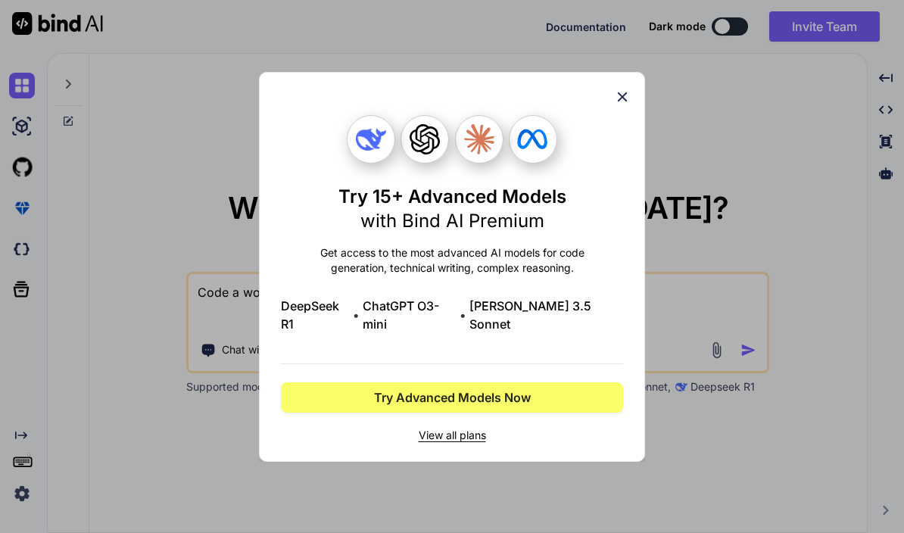
click at [629, 99] on icon at bounding box center [622, 97] width 17 height 17
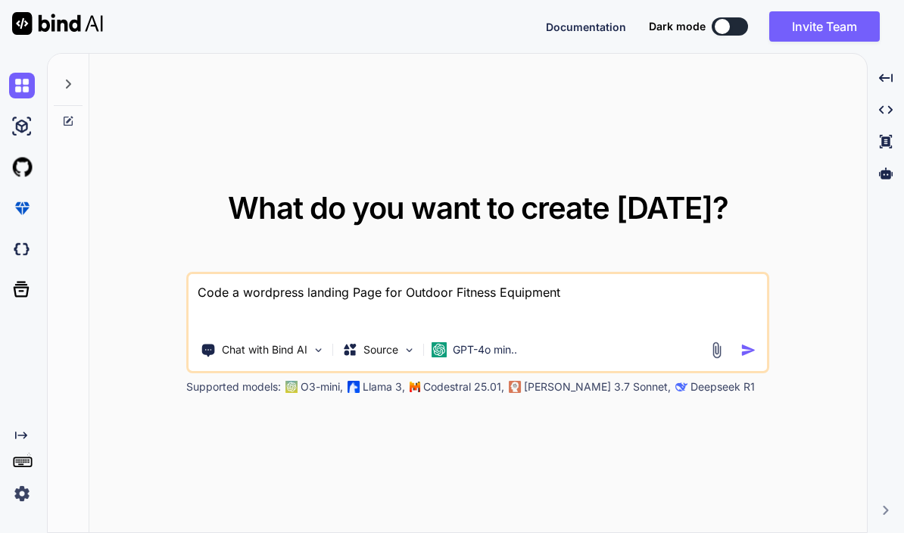
click at [307, 342] on p "Chat with Bind AI" at bounding box center [265, 349] width 86 height 15
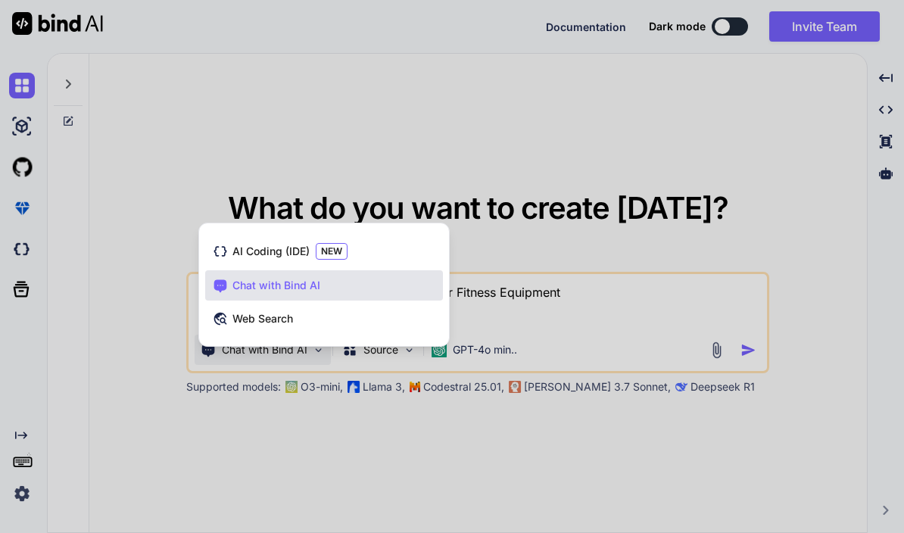
click at [233, 278] on span "Chat with Bind AI" at bounding box center [277, 285] width 88 height 15
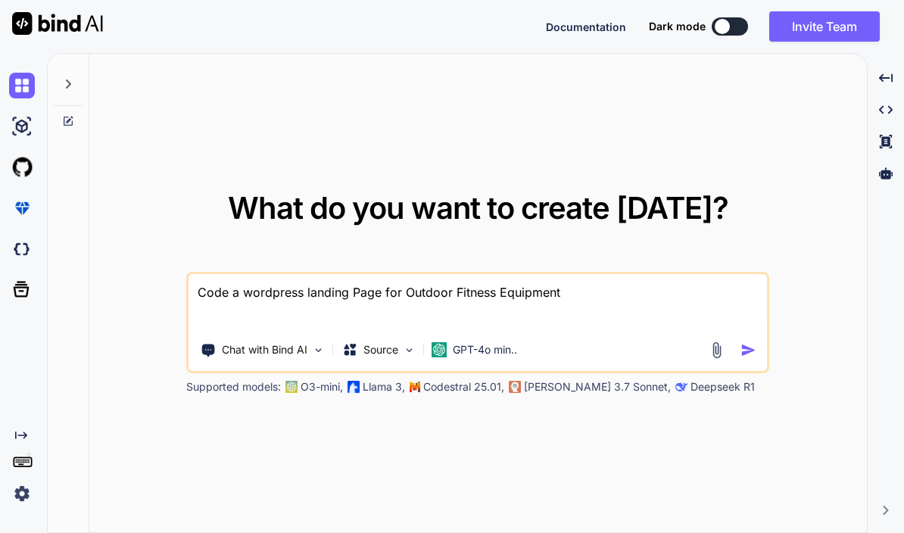
click at [749, 342] on img "button" at bounding box center [749, 350] width 16 height 16
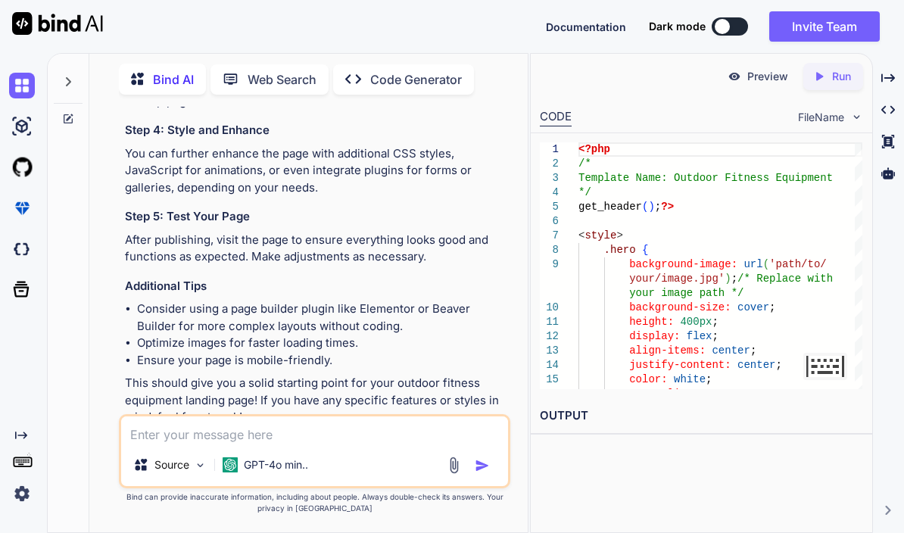
scroll to position [1581, 0]
click at [842, 69] on p "Run" at bounding box center [841, 76] width 19 height 15
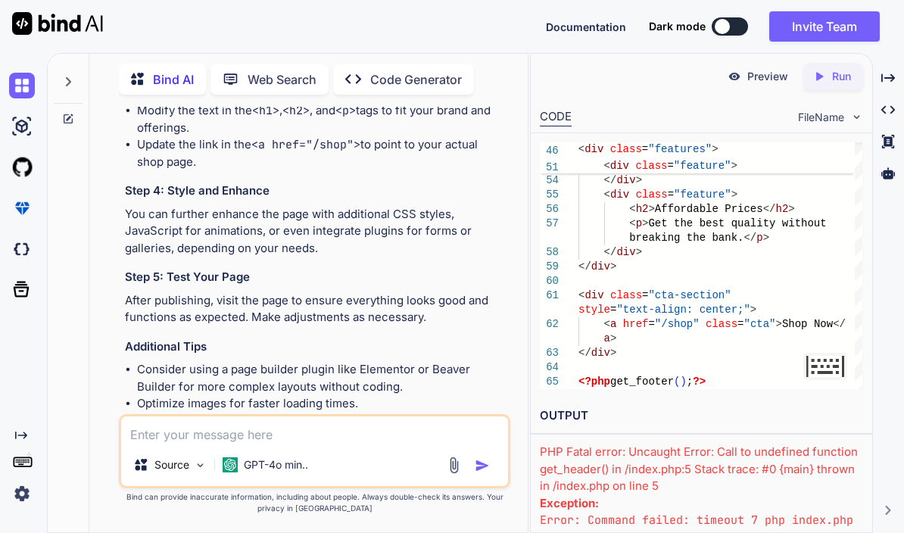
scroll to position [1513, 0]
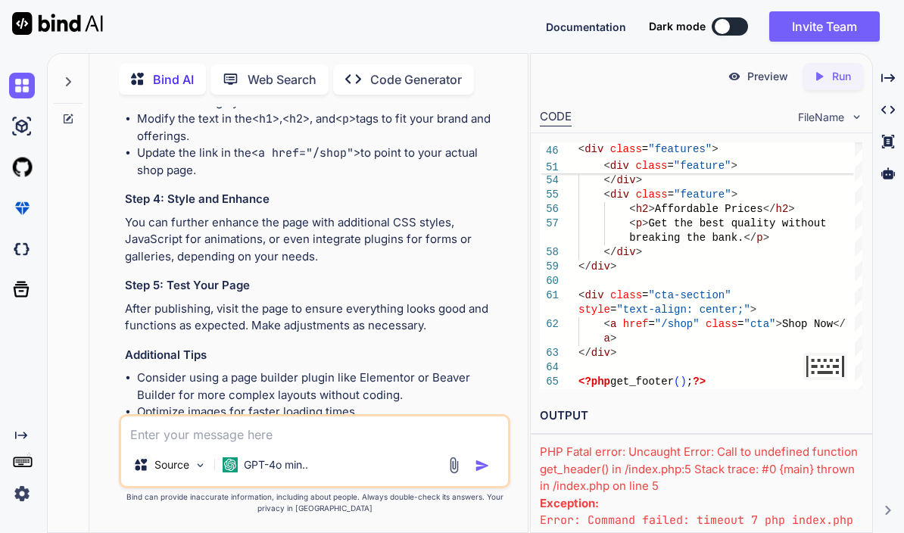
click at [759, 63] on div "Preview" at bounding box center [758, 76] width 85 height 27
click at [766, 69] on p "Preview" at bounding box center [768, 76] width 41 height 15
click at [773, 69] on p "Preview" at bounding box center [768, 76] width 41 height 15
click at [844, 69] on p "Run" at bounding box center [841, 76] width 19 height 15
